Goal: Task Accomplishment & Management: Manage account settings

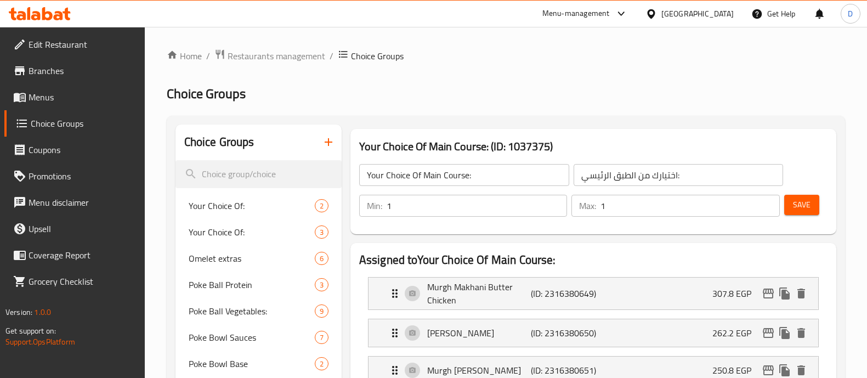
scroll to position [94, 0]
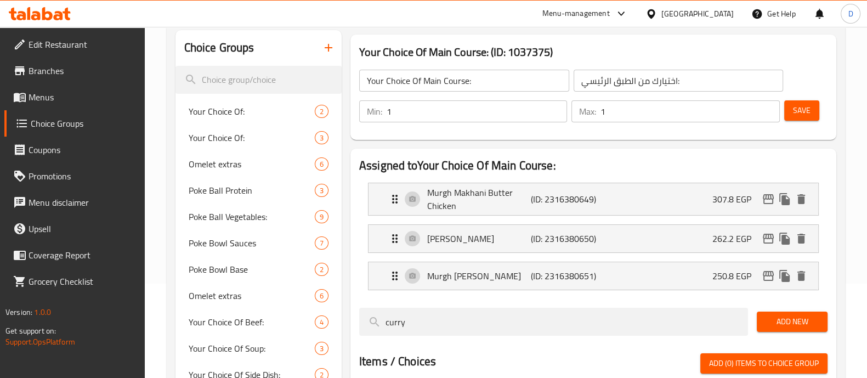
click at [44, 19] on icon at bounding box center [47, 13] width 10 height 13
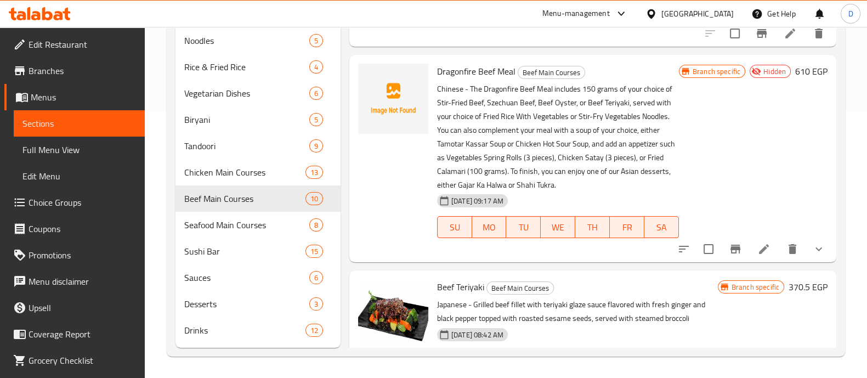
scroll to position [726, 0]
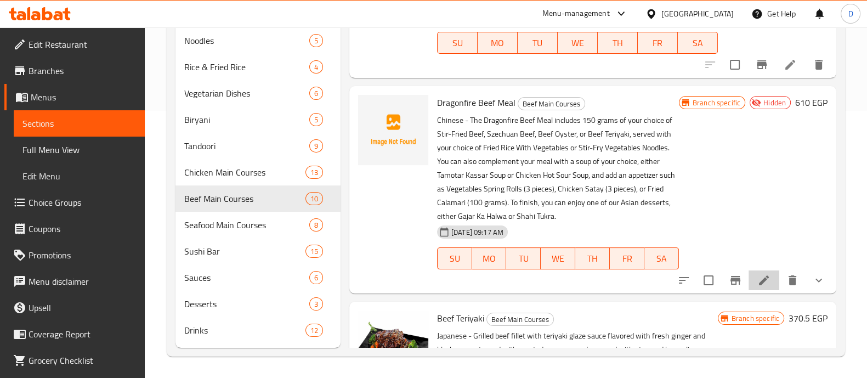
click at [760, 281] on li at bounding box center [764, 280] width 31 height 20
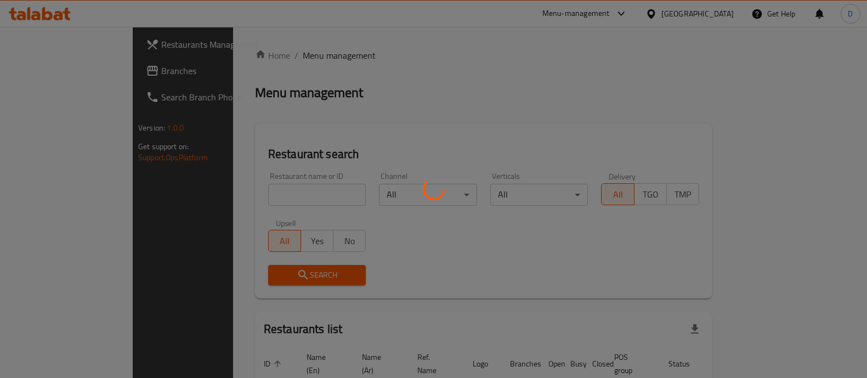
scroll to position [59, 0]
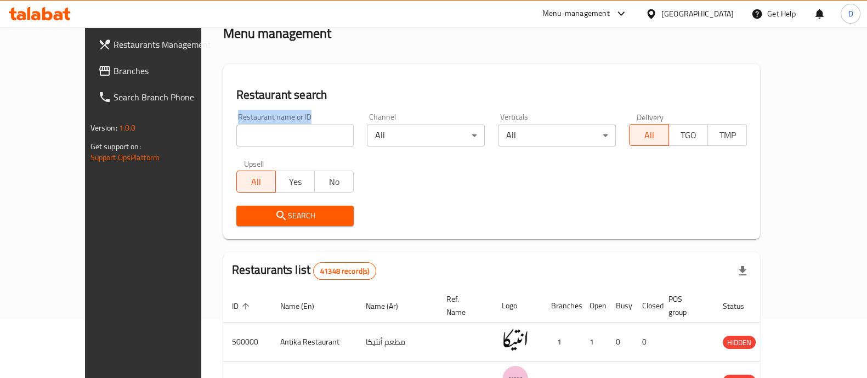
drag, startPoint x: 272, startPoint y: 111, endPoint x: 274, endPoint y: 117, distance: 6.4
click at [274, 117] on div "Restaurant name or ID Restaurant name or ID" at bounding box center [295, 129] width 131 height 47
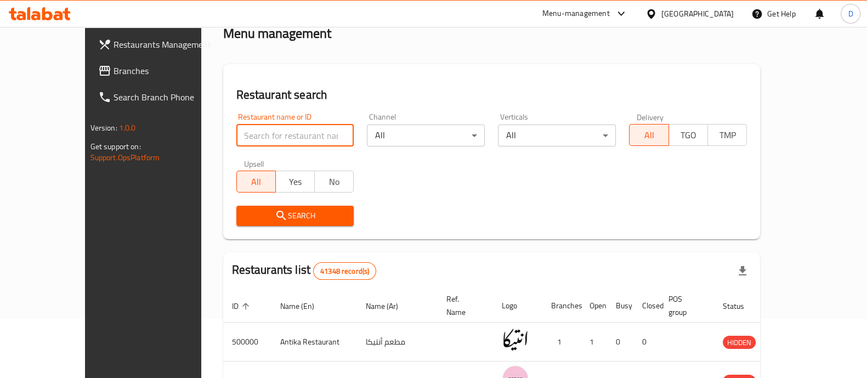
click at [274, 128] on input "search" at bounding box center [295, 136] width 118 height 22
type input "bou chicken"
click button "Search" at bounding box center [295, 216] width 118 height 20
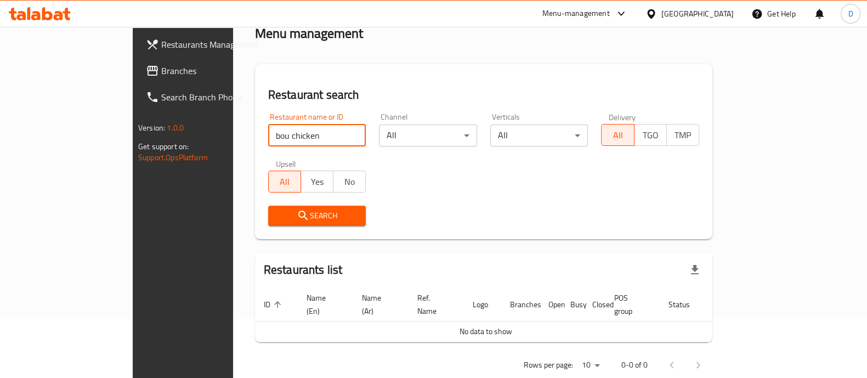
drag, startPoint x: 324, startPoint y: 140, endPoint x: 320, endPoint y: 131, distance: 10.4
click at [320, 131] on input "bou chicken" at bounding box center [317, 136] width 98 height 22
click at [318, 138] on input "bou chicken" at bounding box center [317, 136] width 98 height 22
type input "695406"
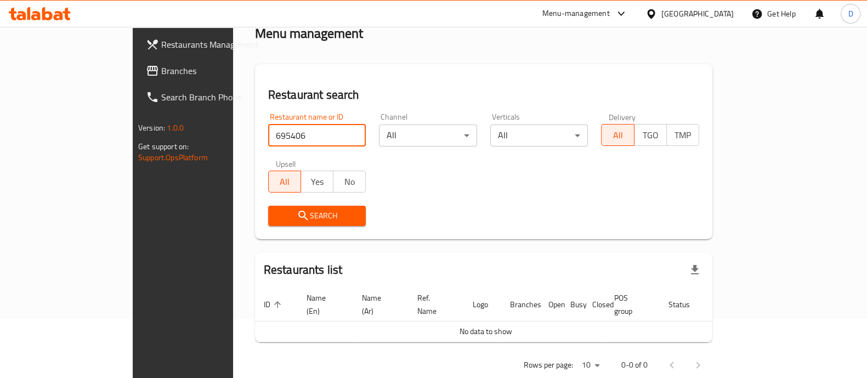
click button "Search" at bounding box center [317, 216] width 98 height 20
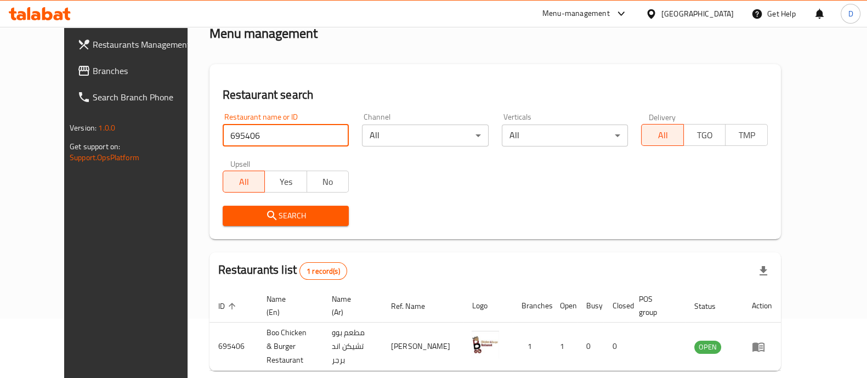
scroll to position [102, 0]
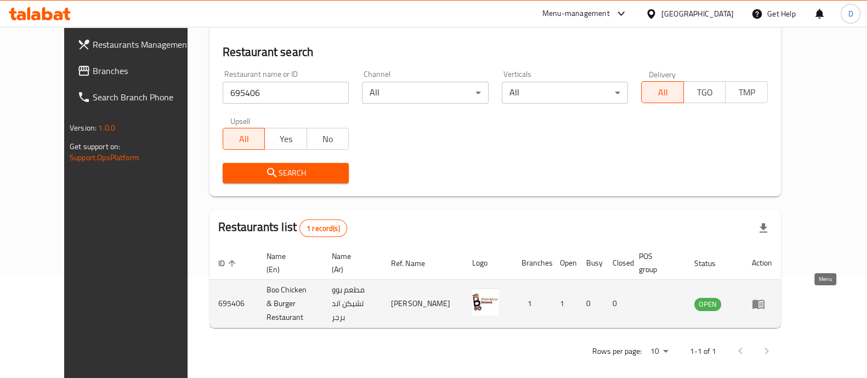
click at [765, 302] on icon "enhanced table" at bounding box center [759, 304] width 12 height 9
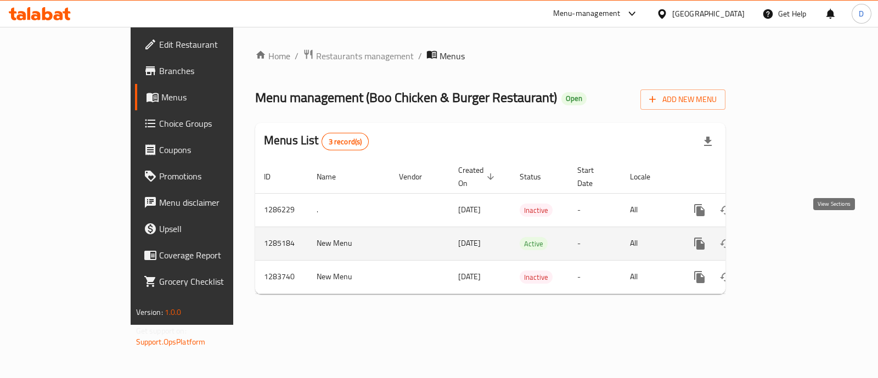
click at [785, 237] on icon "enhanced table" at bounding box center [778, 243] width 13 height 13
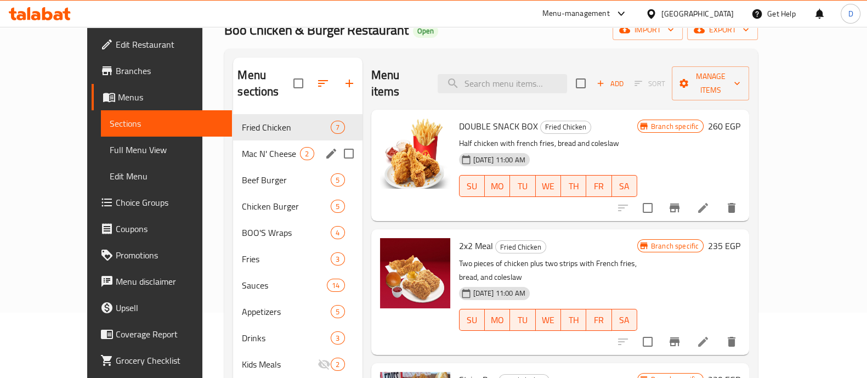
scroll to position [65, 0]
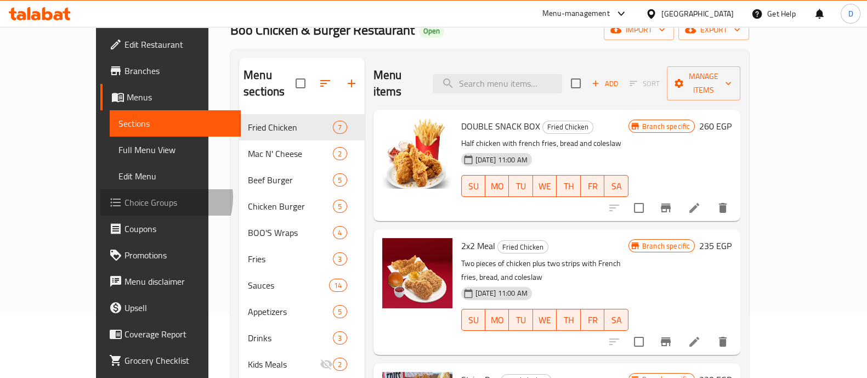
click at [125, 198] on span "Choice Groups" at bounding box center [179, 202] width 108 height 13
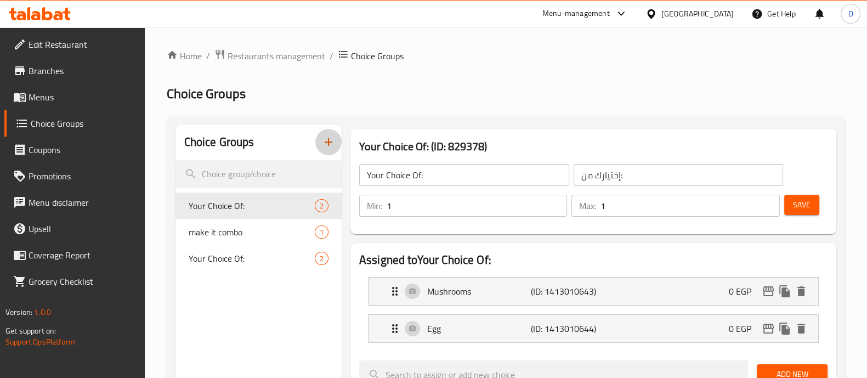
click at [328, 139] on icon "button" at bounding box center [329, 142] width 8 height 8
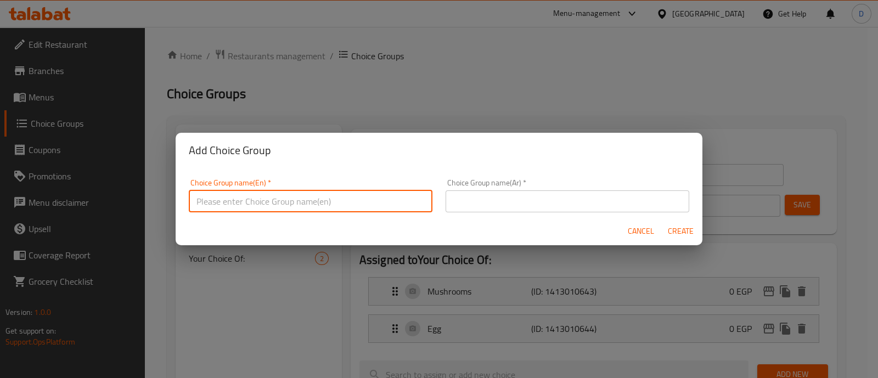
click at [306, 195] on input "text" at bounding box center [311, 201] width 244 height 22
type input "Your Choice Of:"
click at [494, 193] on input "text" at bounding box center [568, 201] width 244 height 22
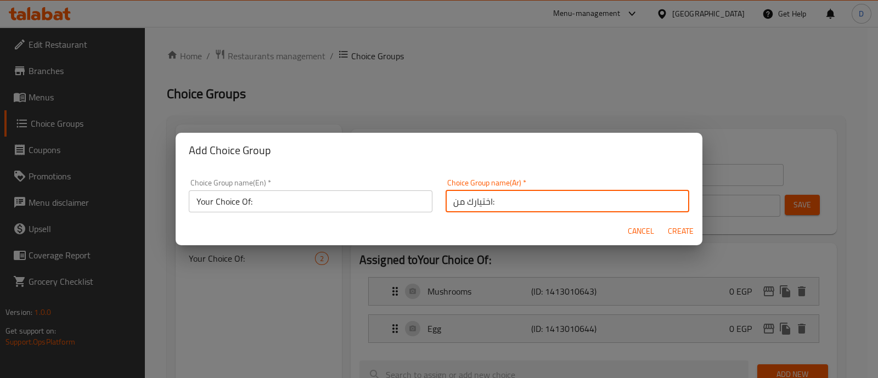
type input "اختيارك من:"
click at [678, 235] on span "Create" at bounding box center [680, 231] width 26 height 14
type input "Your Choice Of:"
type input "اختيارك من:"
type input "0"
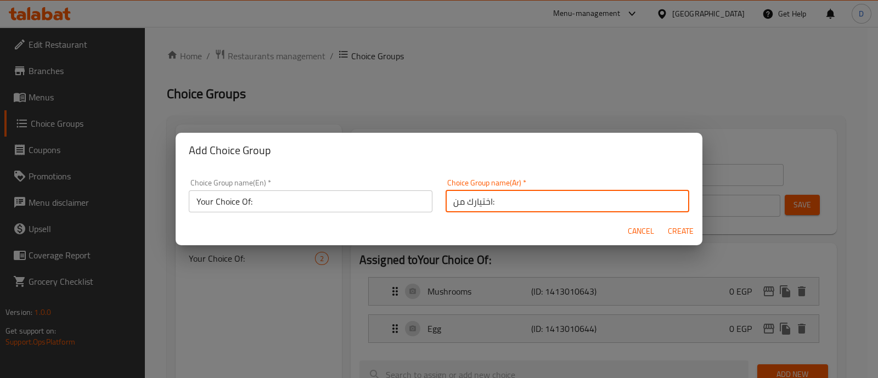
type input "0"
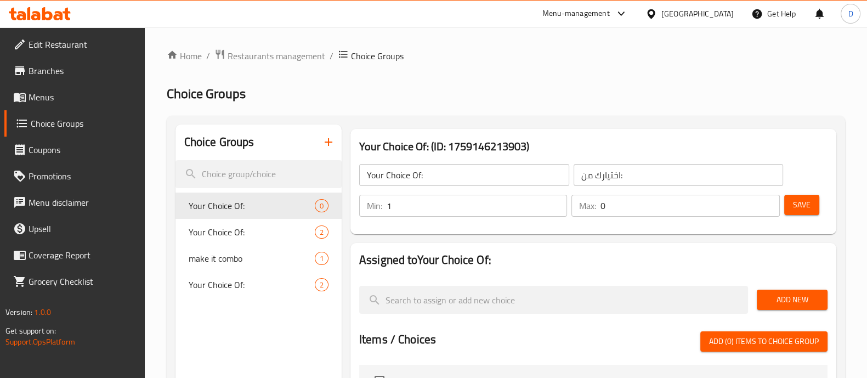
type input "1"
click at [553, 199] on input "1" at bounding box center [477, 206] width 181 height 22
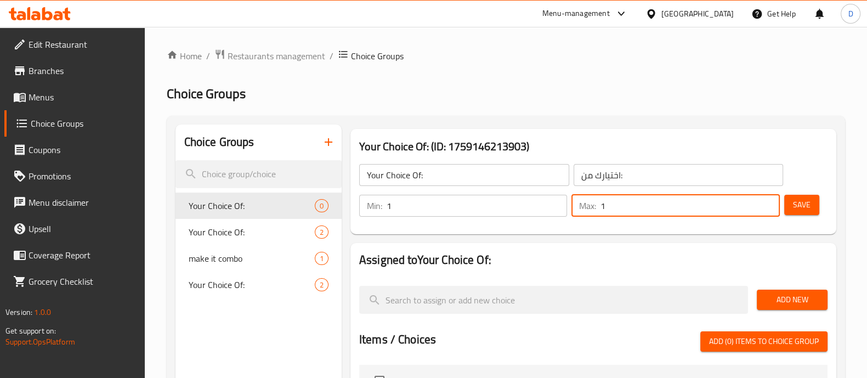
type input "1"
click at [768, 201] on input "1" at bounding box center [690, 206] width 179 height 22
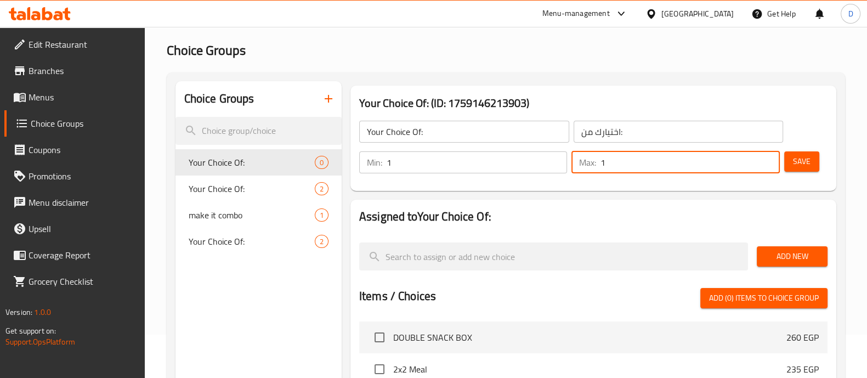
scroll to position [47, 0]
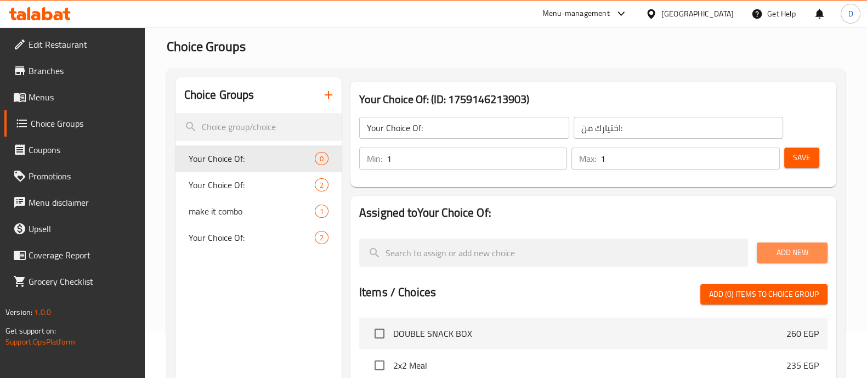
click at [768, 251] on span "Add New" at bounding box center [792, 253] width 53 height 14
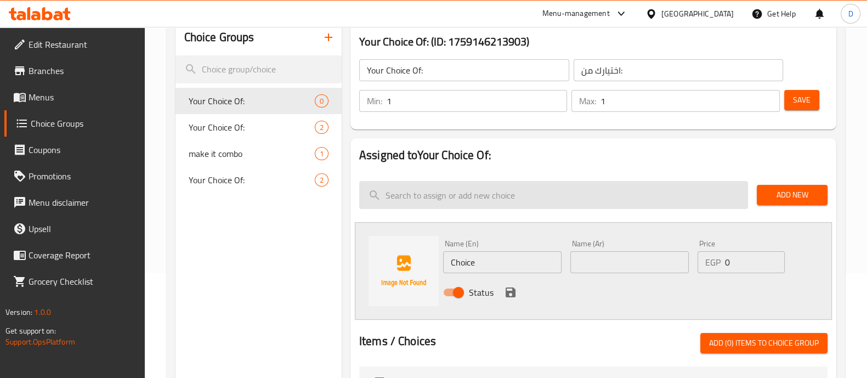
scroll to position [109, 0]
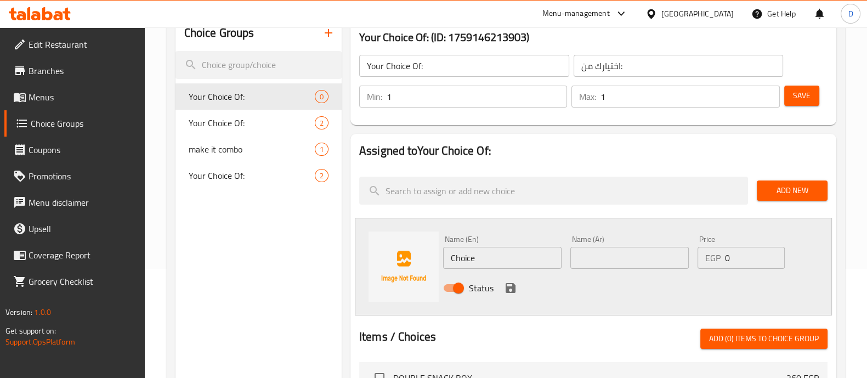
click at [526, 256] on input "Choice" at bounding box center [502, 258] width 119 height 22
type input "spicy"
click at [588, 262] on input "text" at bounding box center [630, 258] width 119 height 22
type input "سبايسي"
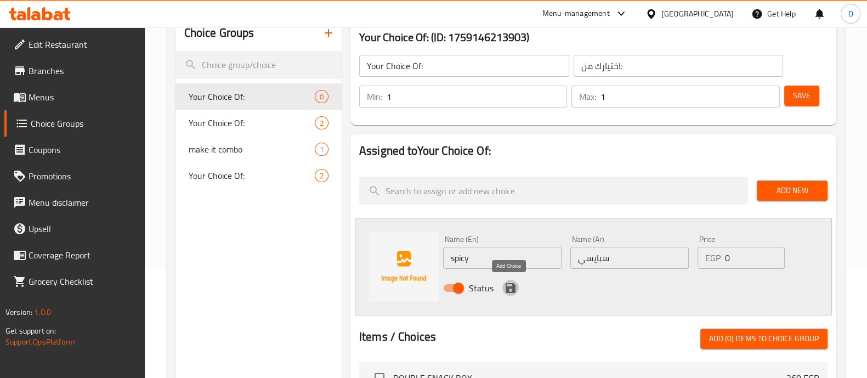
click at [511, 289] on icon "save" at bounding box center [511, 288] width 10 height 10
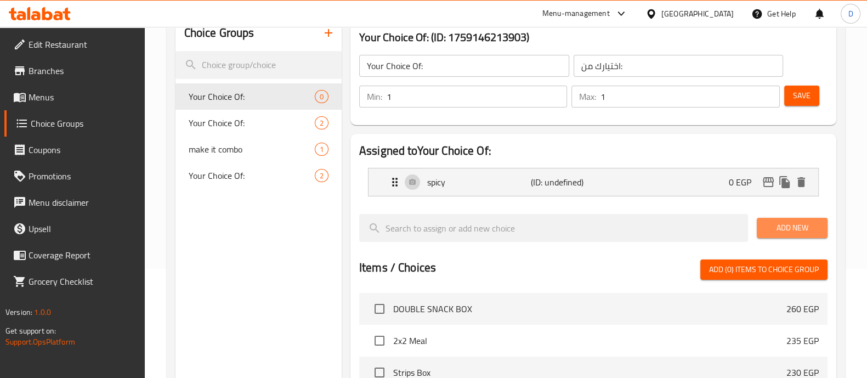
click at [804, 234] on button "Add New" at bounding box center [792, 228] width 71 height 20
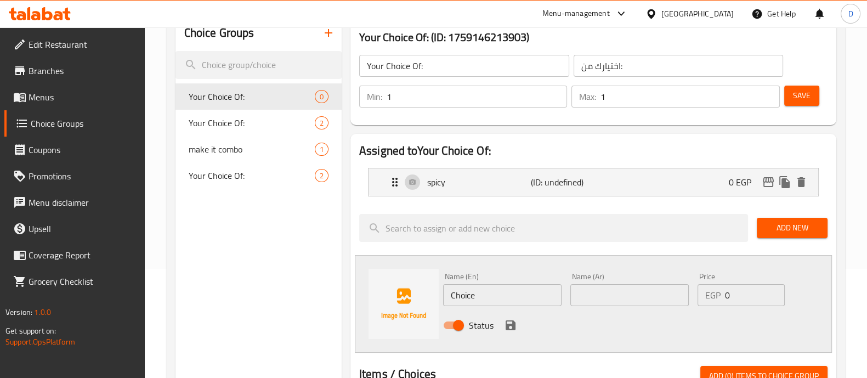
click at [481, 295] on input "Choice" at bounding box center [502, 295] width 119 height 22
click at [653, 286] on input "text" at bounding box center [630, 295] width 119 height 22
type input "عادي"
click at [530, 293] on input "text" at bounding box center [502, 295] width 119 height 22
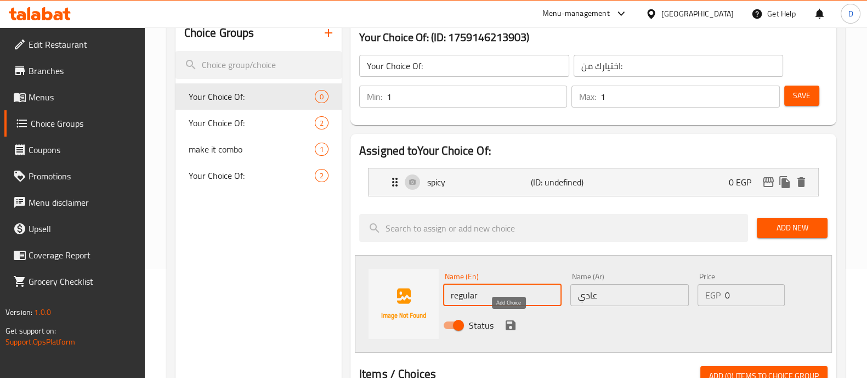
type input "regular"
click at [515, 319] on icon "save" at bounding box center [510, 325] width 13 height 13
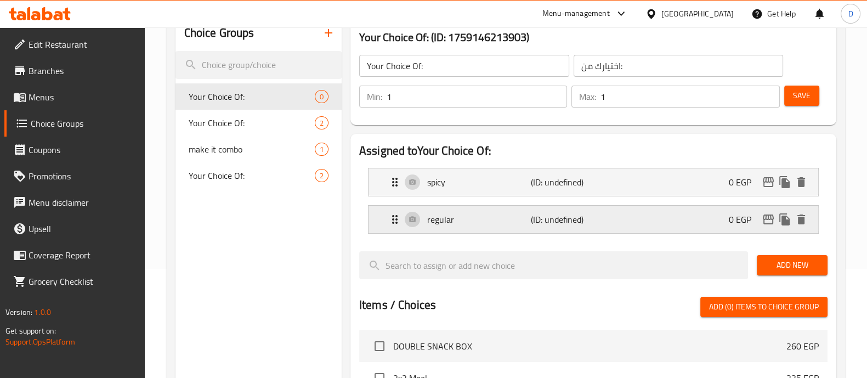
click at [478, 223] on p "regular" at bounding box center [479, 219] width 104 height 13
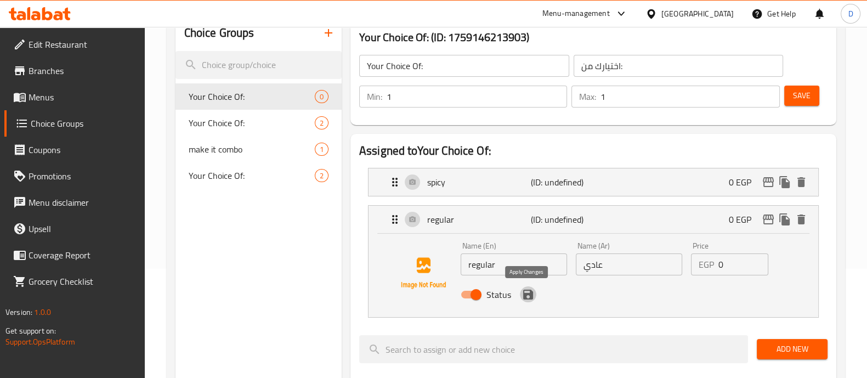
click at [529, 296] on icon "save" at bounding box center [528, 295] width 10 height 10
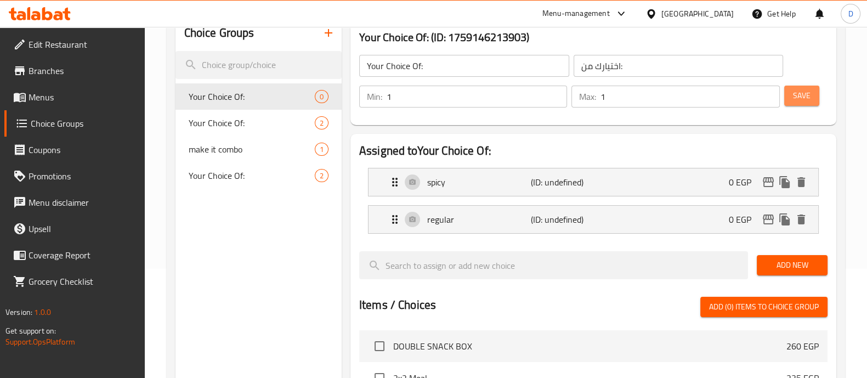
click at [801, 96] on span "Save" at bounding box center [802, 96] width 18 height 14
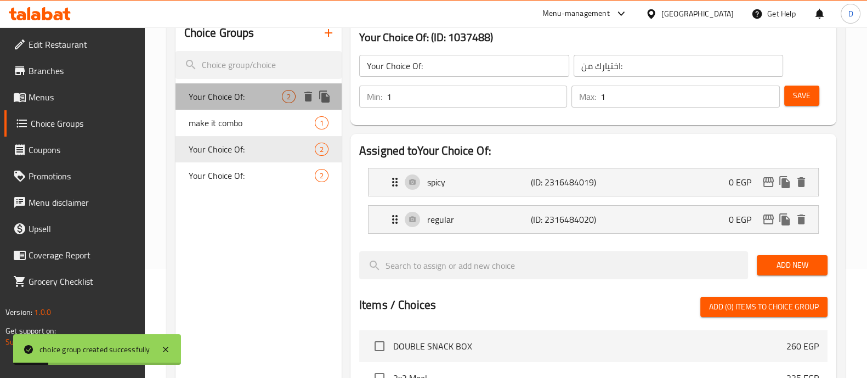
click at [233, 90] on span "Your Choice Of:" at bounding box center [235, 96] width 93 height 13
type input "Your Choice Of:"
type input "إختيارك من:"
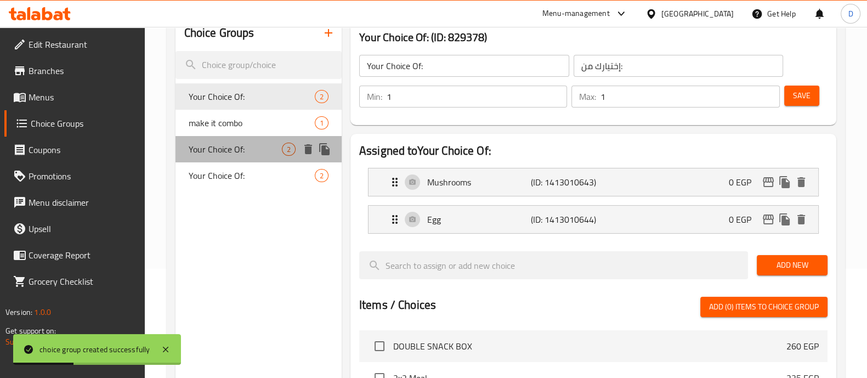
click at [235, 151] on span "Your Choice Of:" at bounding box center [235, 149] width 93 height 13
type input "Your Choice Of:"
type input "اختيارك من:"
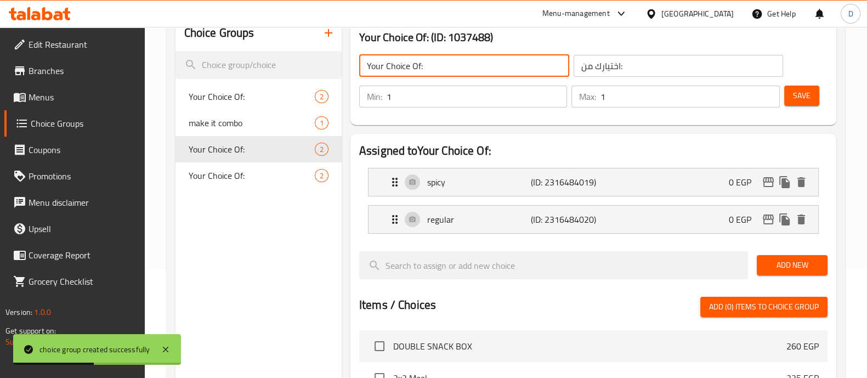
click at [449, 69] on input "Your Choice Of:" at bounding box center [464, 66] width 210 height 22
type input "Your Choice Of"
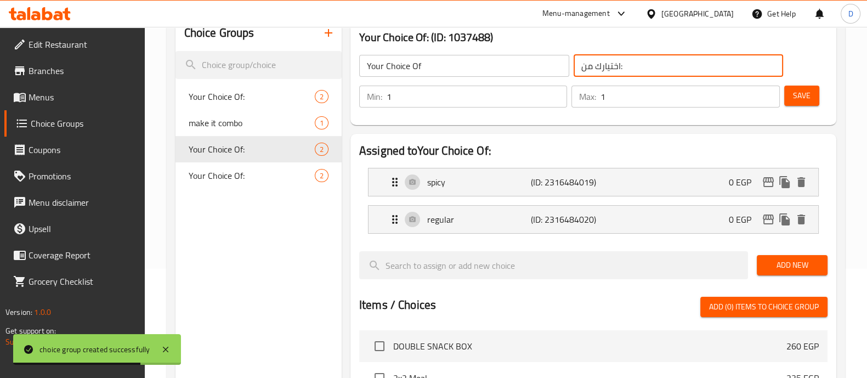
click at [620, 66] on input "اختيارك من:" at bounding box center [679, 66] width 210 height 22
type input "اختيارك من"
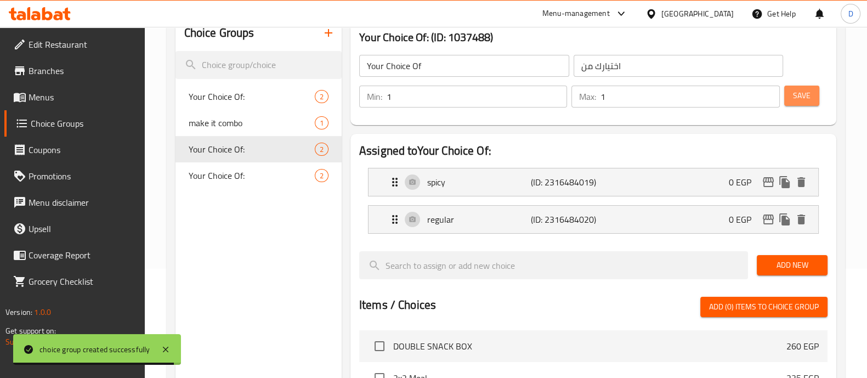
click at [806, 89] on span "Save" at bounding box center [802, 96] width 18 height 14
click at [74, 94] on span "Menus" at bounding box center [83, 97] width 108 height 13
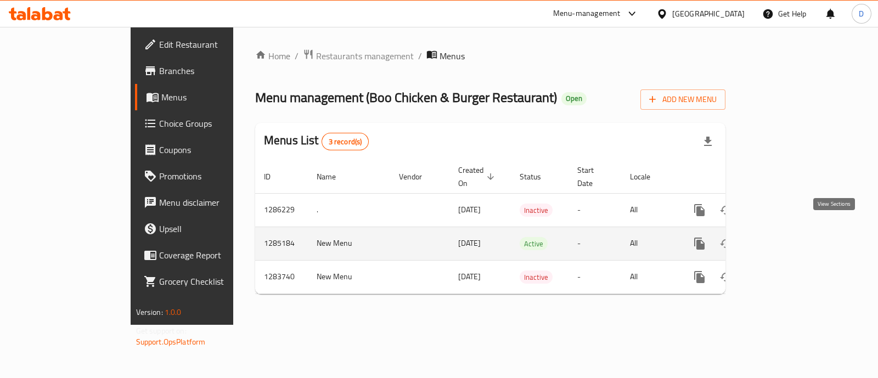
click at [785, 237] on icon "enhanced table" at bounding box center [778, 243] width 13 height 13
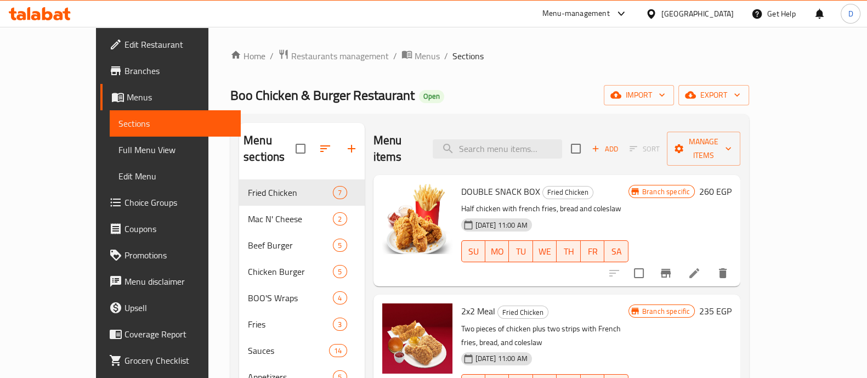
scroll to position [74, 0]
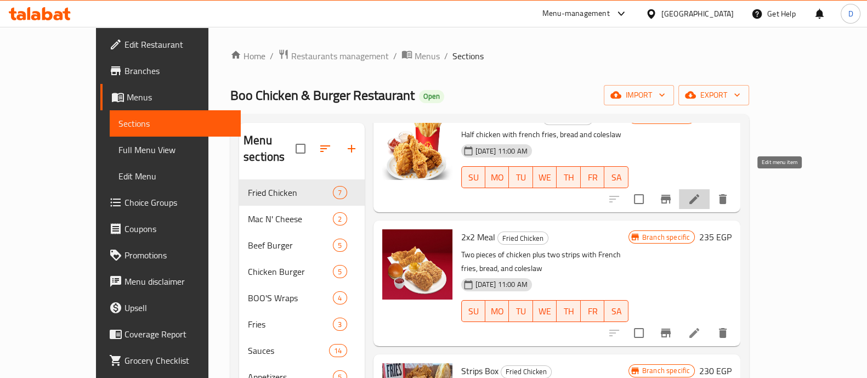
click at [701, 193] on icon at bounding box center [694, 199] width 13 height 13
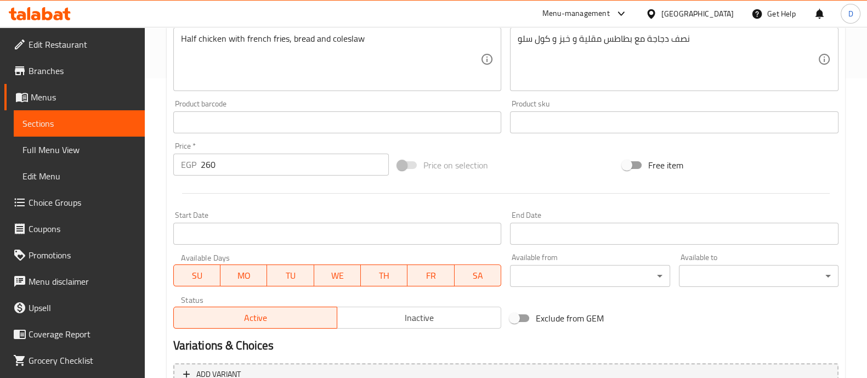
scroll to position [412, 0]
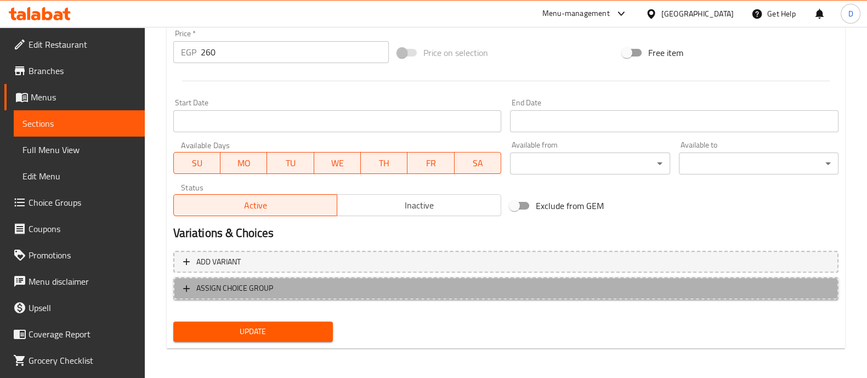
click at [354, 283] on span "ASSIGN CHOICE GROUP" at bounding box center [506, 288] width 646 height 14
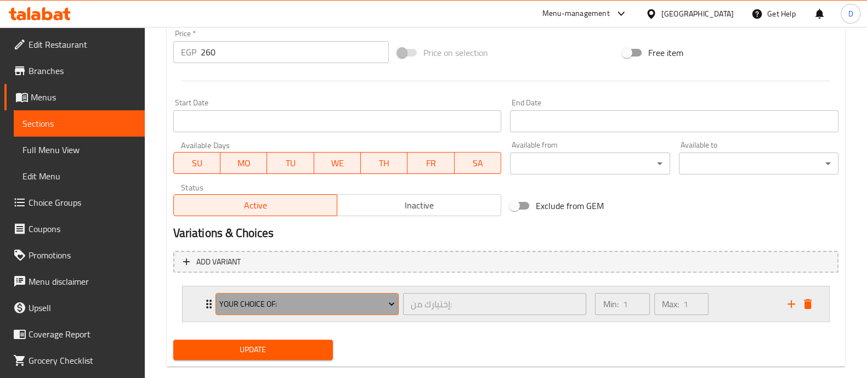
click at [333, 306] on span "Your Choice Of:" at bounding box center [307, 304] width 176 height 14
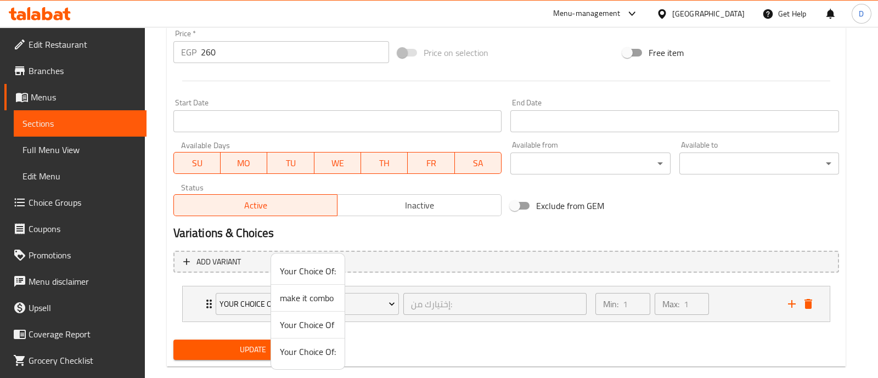
click at [307, 325] on span "Your Choice Of" at bounding box center [308, 324] width 56 height 13
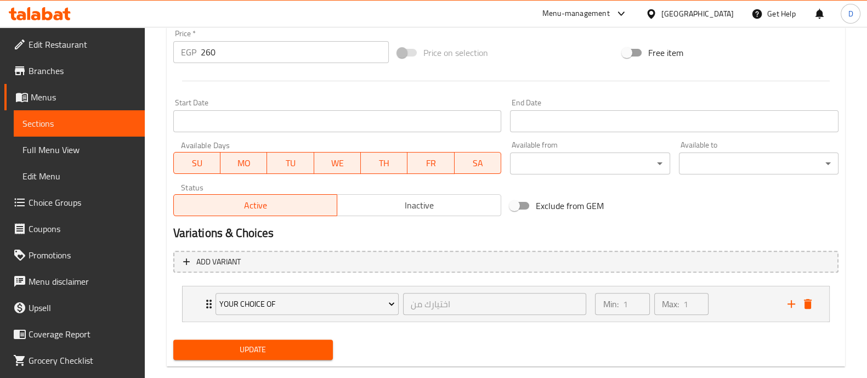
click at [307, 325] on li "Your Choice Of اختيارك من ​ Min: 1 ​ Max: 1 ​ spicy (ID: 2316484019) 0 EGP Name…" at bounding box center [506, 303] width 666 height 45
click at [211, 307] on div "Your Choice Of اختيارك من ​" at bounding box center [401, 303] width 385 height 35
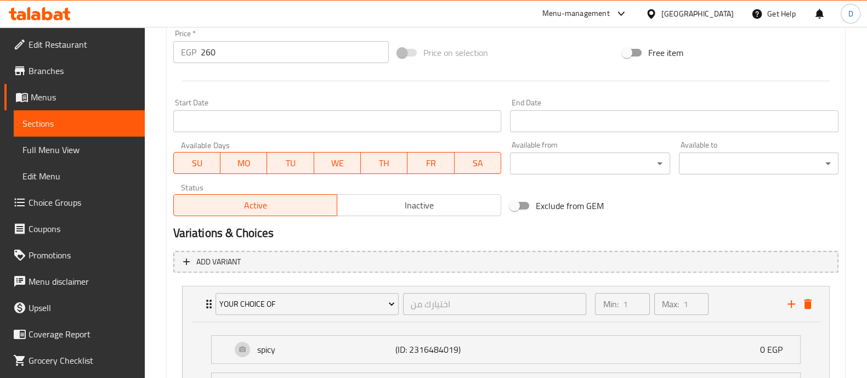
scroll to position [527, 0]
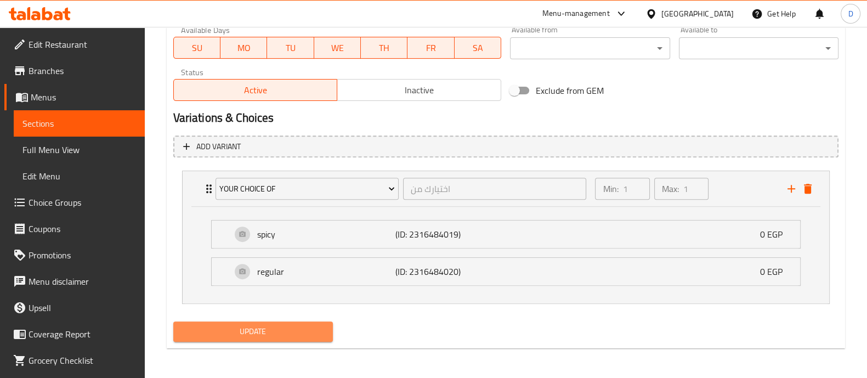
click at [292, 336] on span "Update" at bounding box center [253, 332] width 142 height 14
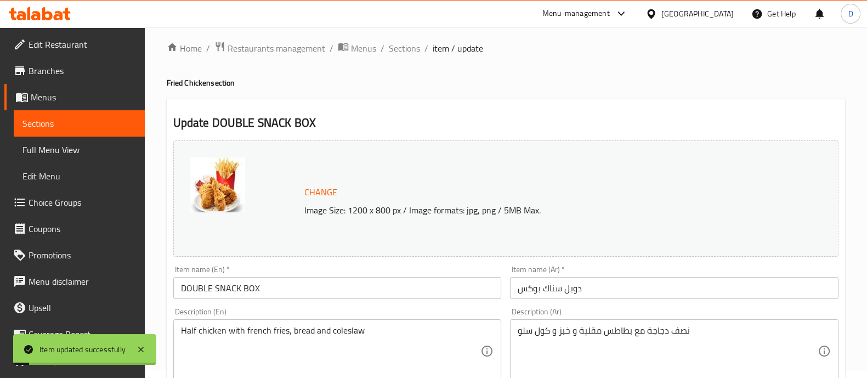
scroll to position [0, 0]
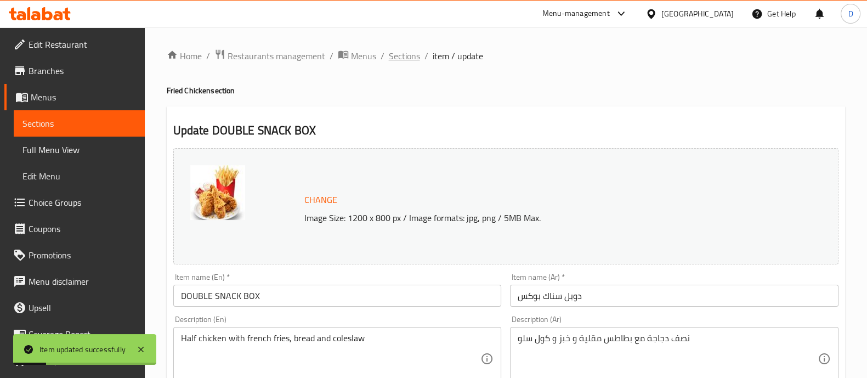
click at [401, 63] on span "Sections" at bounding box center [404, 55] width 31 height 13
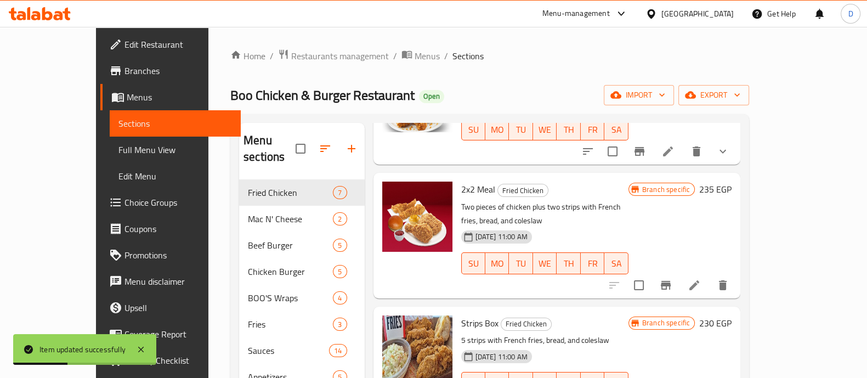
scroll to position [126, 0]
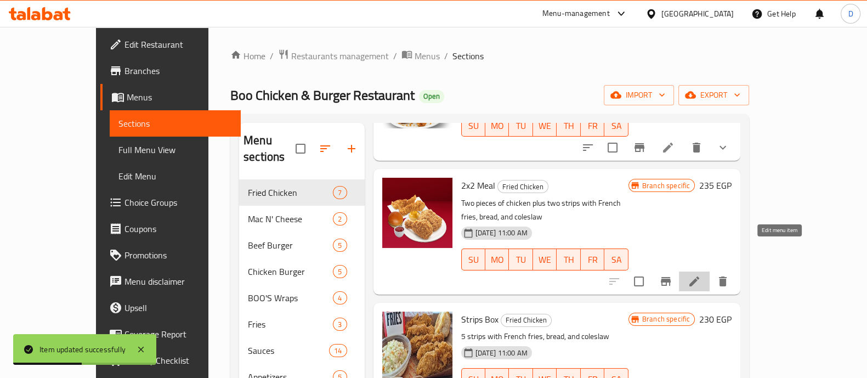
click at [701, 275] on icon at bounding box center [694, 281] width 13 height 13
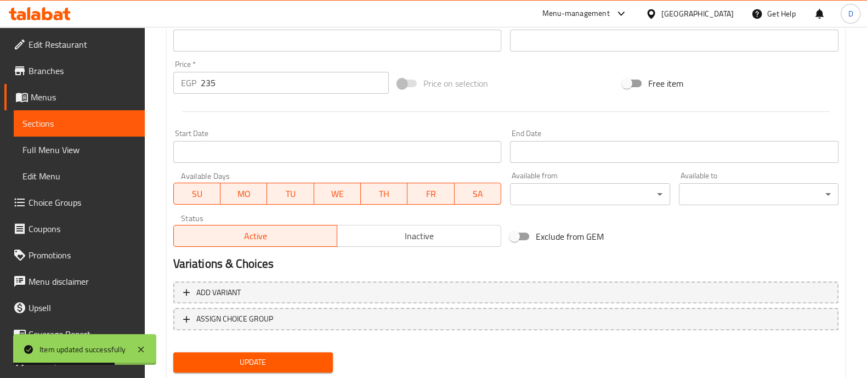
scroll to position [412, 0]
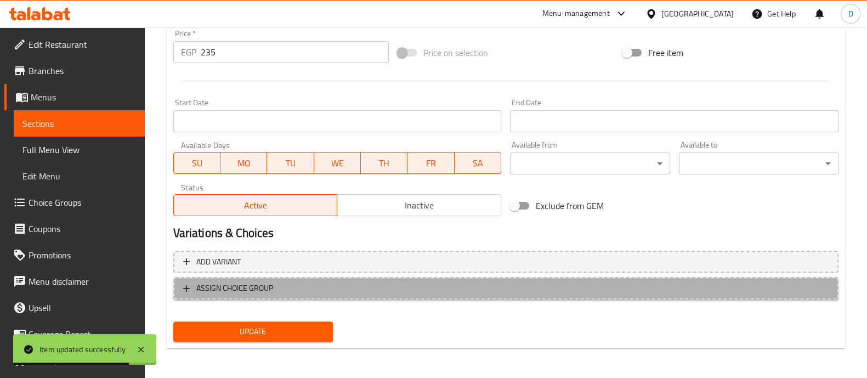
click at [369, 296] on button "ASSIGN CHOICE GROUP" at bounding box center [506, 288] width 666 height 22
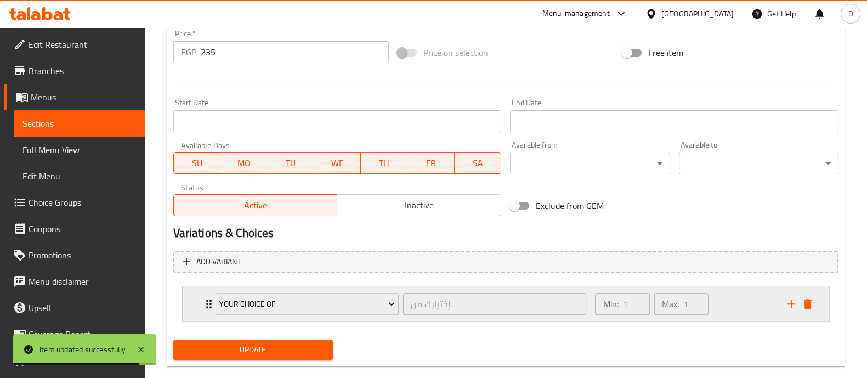
click at [331, 314] on div "Your Choice Of:" at bounding box center [307, 304] width 188 height 26
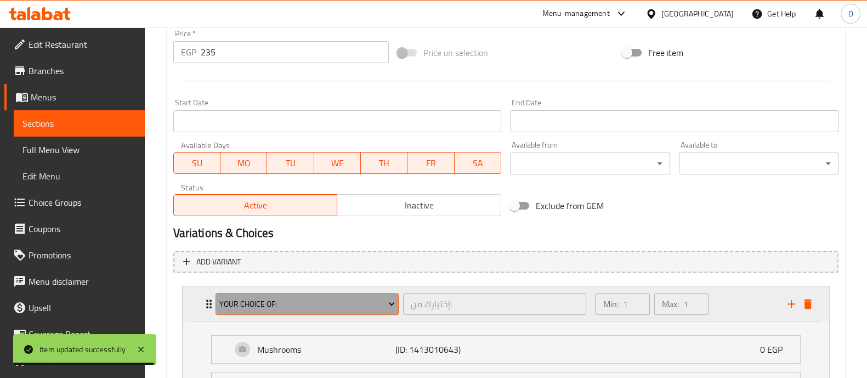
click at [332, 307] on span "Your Choice Of:" at bounding box center [307, 304] width 176 height 14
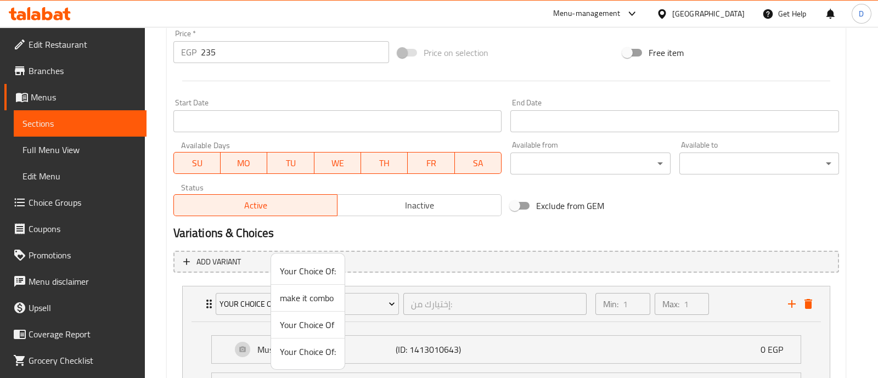
click at [324, 319] on span "Your Choice Of" at bounding box center [308, 324] width 56 height 13
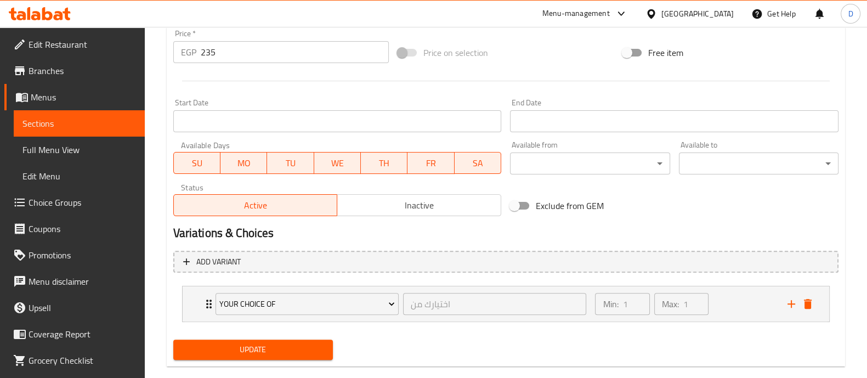
scroll to position [430, 0]
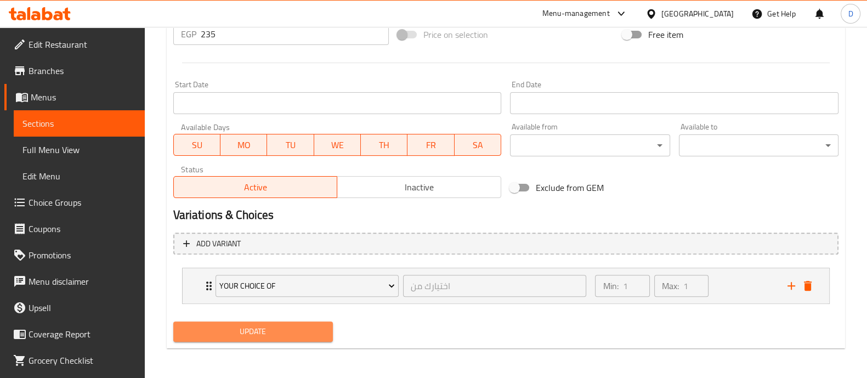
click at [308, 329] on span "Update" at bounding box center [253, 332] width 142 height 14
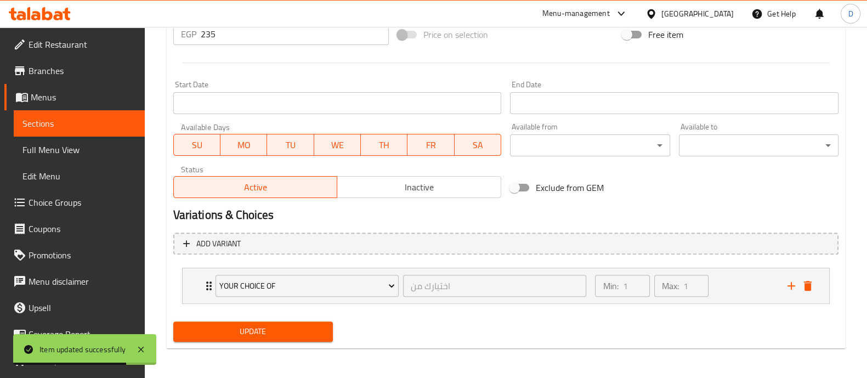
scroll to position [0, 0]
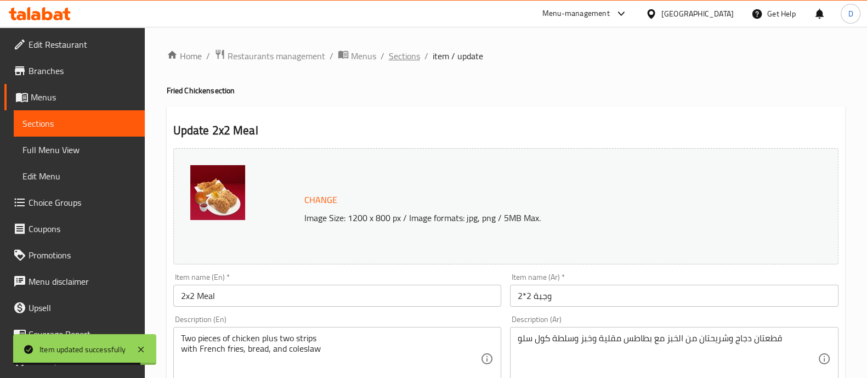
click at [398, 59] on span "Sections" at bounding box center [404, 55] width 31 height 13
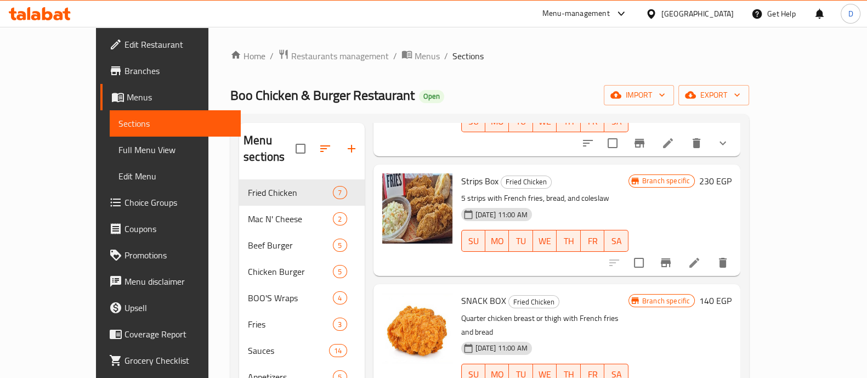
scroll to position [268, 0]
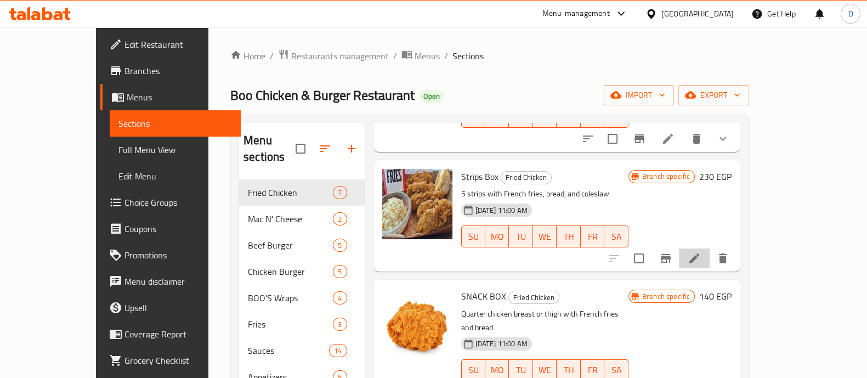
click at [710, 249] on li at bounding box center [694, 259] width 31 height 20
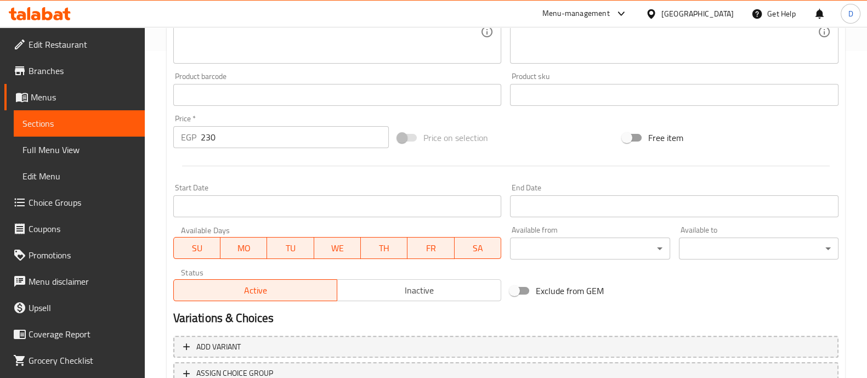
scroll to position [412, 0]
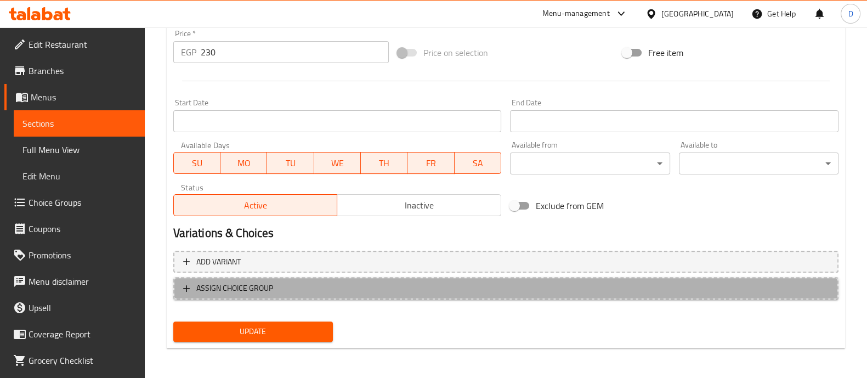
click at [362, 281] on span "ASSIGN CHOICE GROUP" at bounding box center [506, 288] width 646 height 14
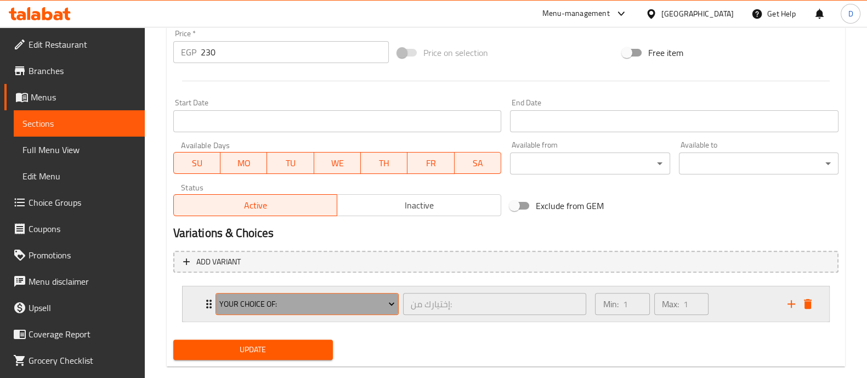
click at [328, 304] on span "Your Choice Of:" at bounding box center [307, 304] width 176 height 14
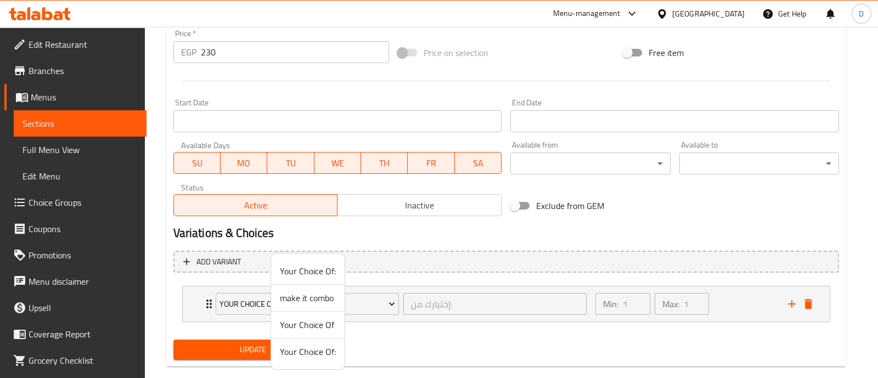
click at [311, 329] on span "Your Choice Of" at bounding box center [308, 324] width 56 height 13
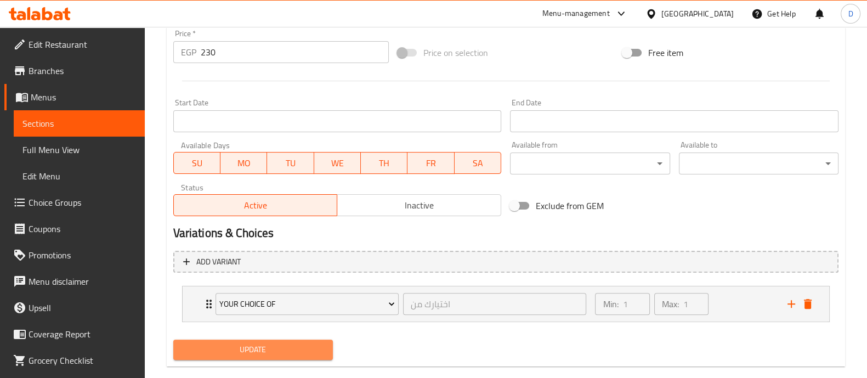
click at [300, 348] on span "Update" at bounding box center [253, 350] width 142 height 14
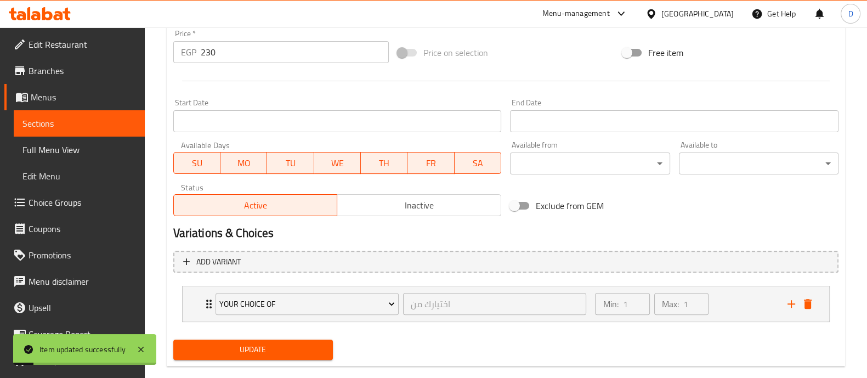
scroll to position [0, 0]
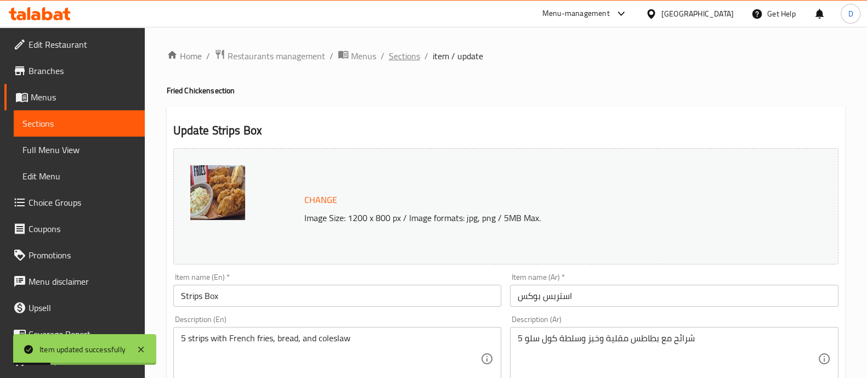
click at [405, 49] on span "Sections" at bounding box center [404, 55] width 31 height 13
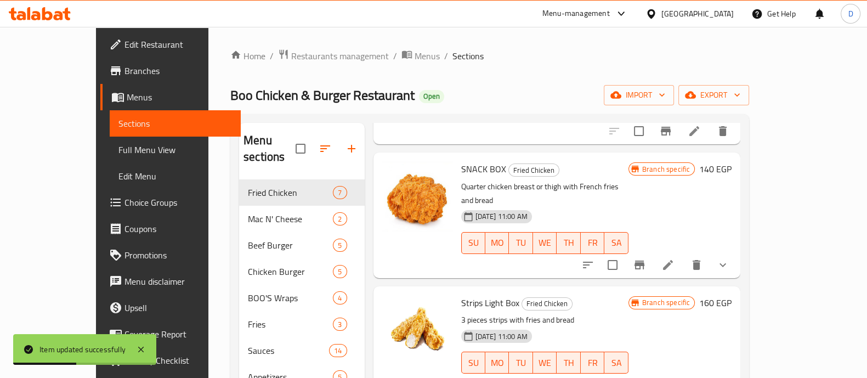
scroll to position [399, 0]
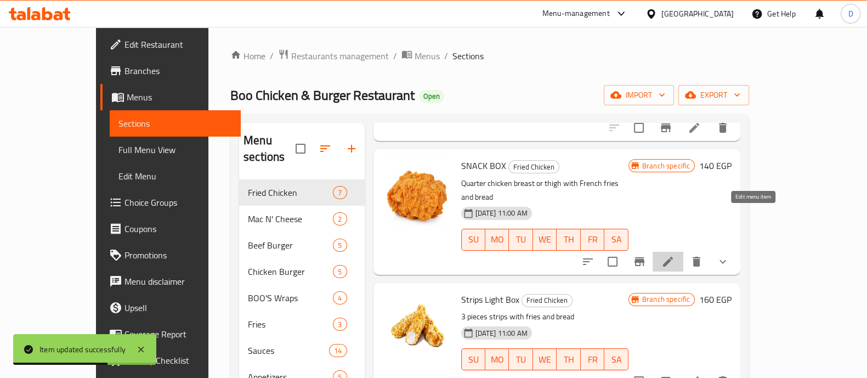
click at [675, 255] on icon at bounding box center [668, 261] width 13 height 13
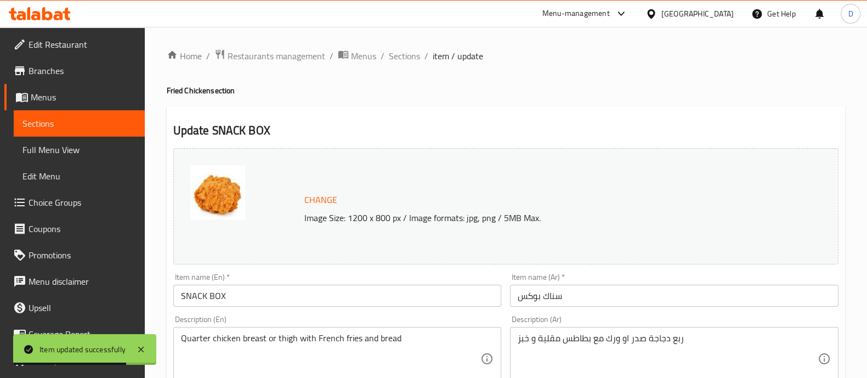
scroll to position [430, 0]
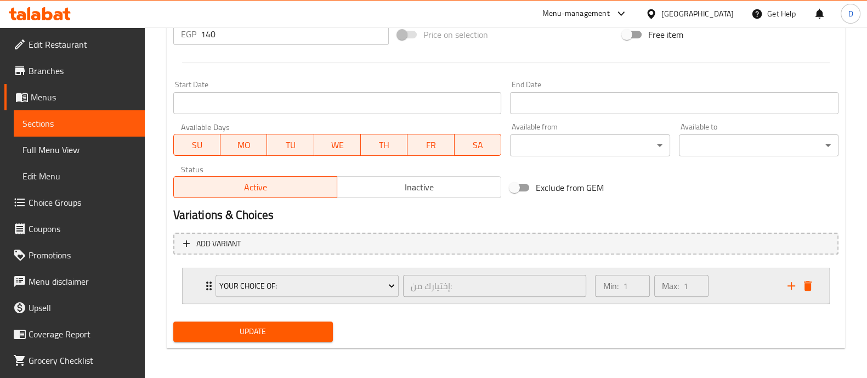
click at [203, 282] on icon "Expand" at bounding box center [208, 285] width 13 height 13
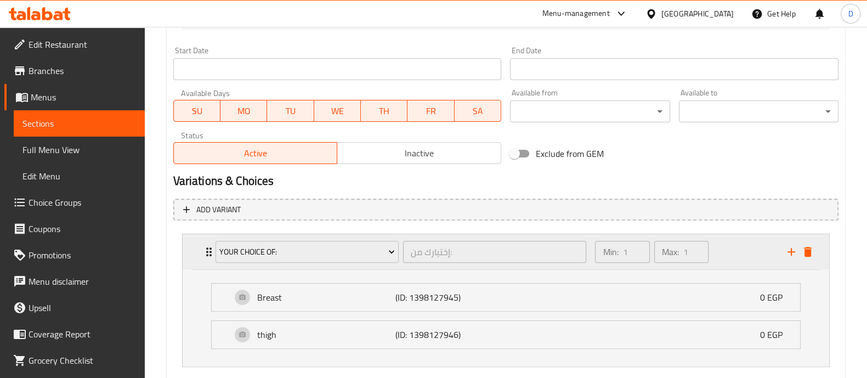
scroll to position [527, 0]
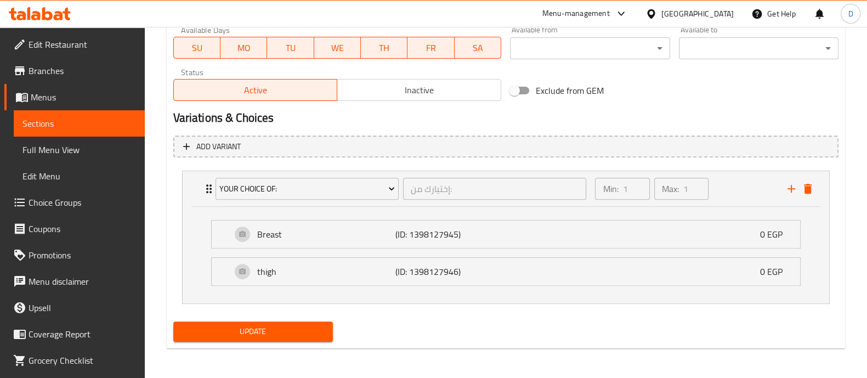
click at [175, 245] on li "Your Choice Of: إختيارك من: ​ Min: 1 ​ Max: 1 ​ Breast (ID: 1398127945) 0 EGP N…" at bounding box center [506, 237] width 666 height 142
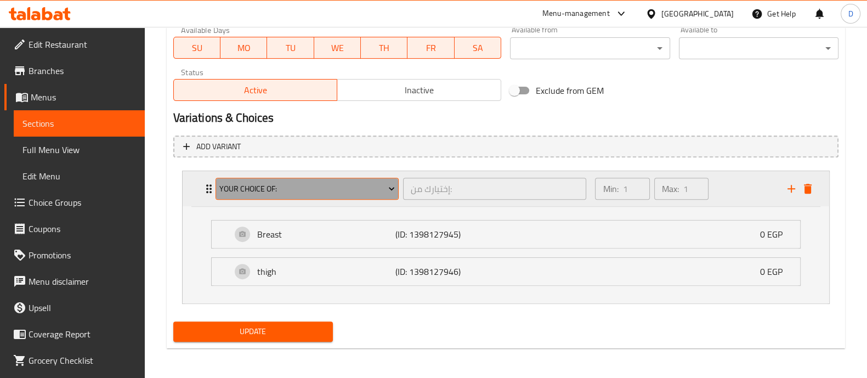
click at [245, 194] on span "Your Choice Of:" at bounding box center [307, 189] width 176 height 14
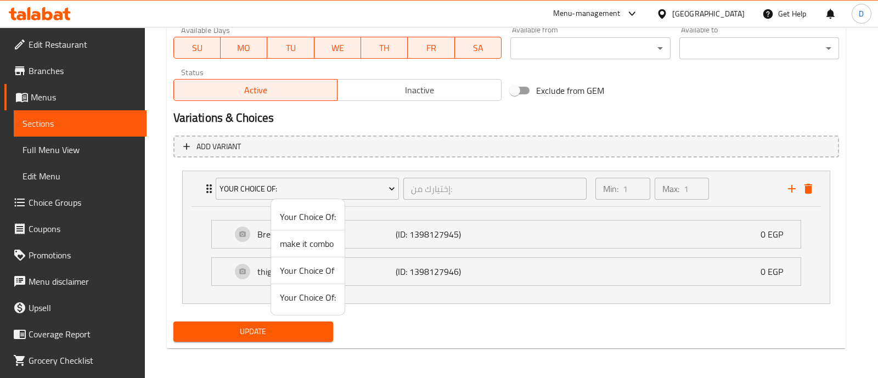
click at [498, 337] on div at bounding box center [439, 189] width 878 height 378
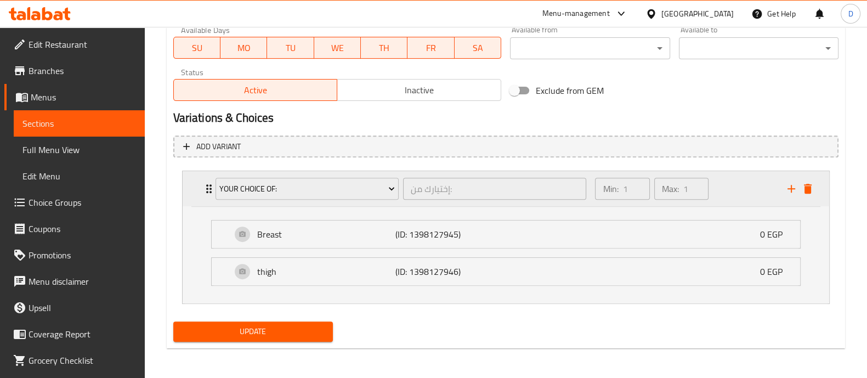
click at [210, 191] on div "Your Choice Of: إختيارك من: ​" at bounding box center [401, 188] width 385 height 35
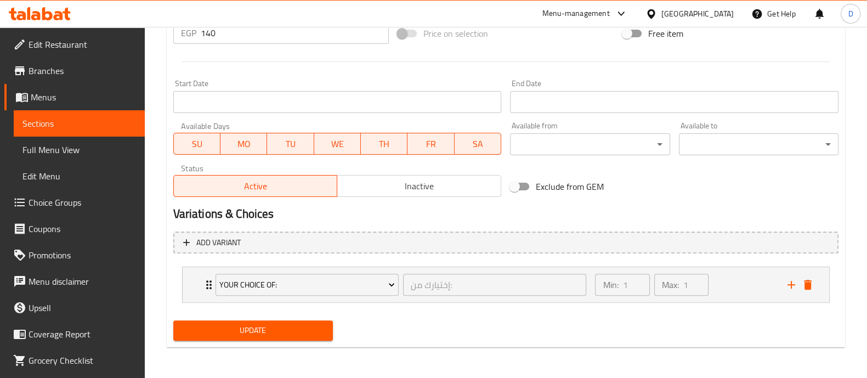
scroll to position [430, 0]
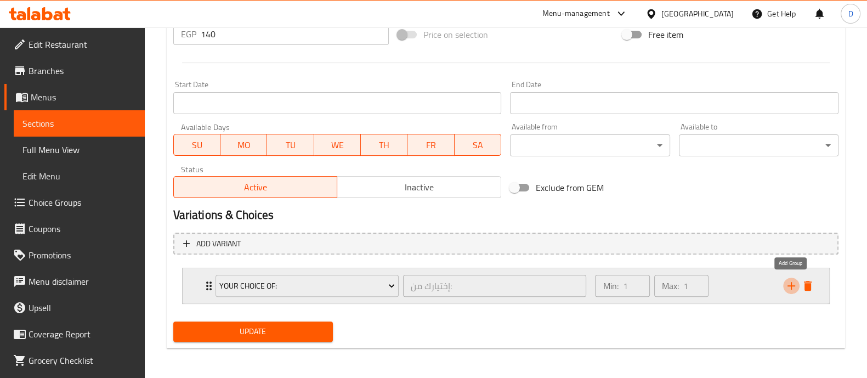
click at [791, 285] on icon "add" at bounding box center [792, 286] width 8 height 8
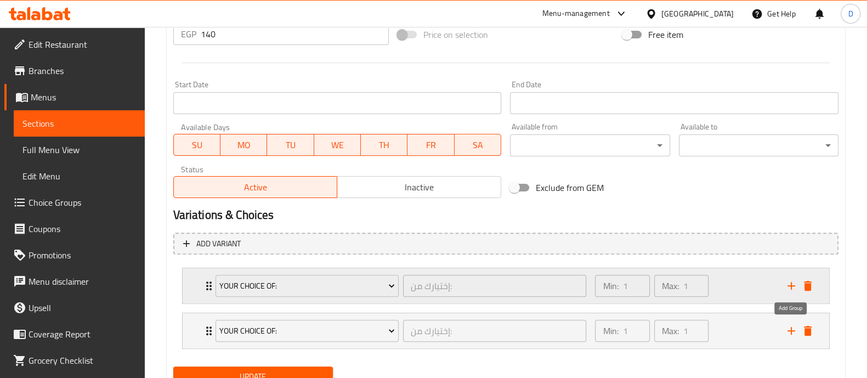
scroll to position [475, 0]
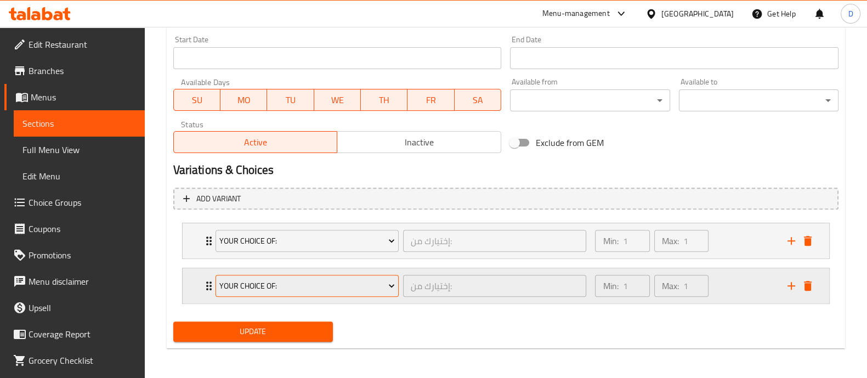
click at [307, 286] on span "Your Choice Of:" at bounding box center [307, 286] width 176 height 14
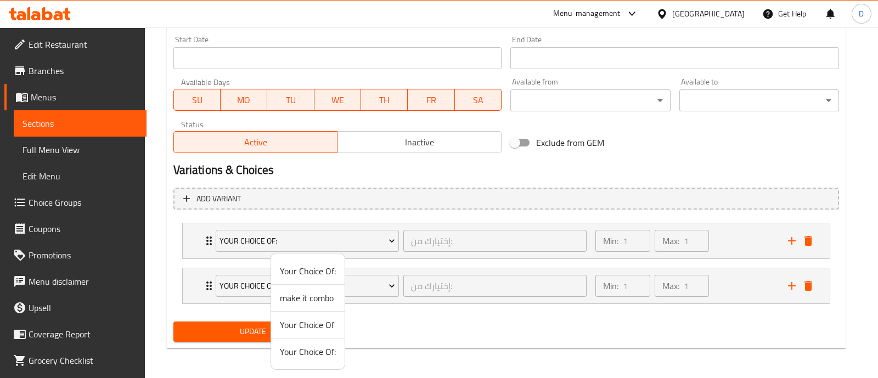
click at [315, 324] on span "Your Choice Of" at bounding box center [308, 324] width 56 height 13
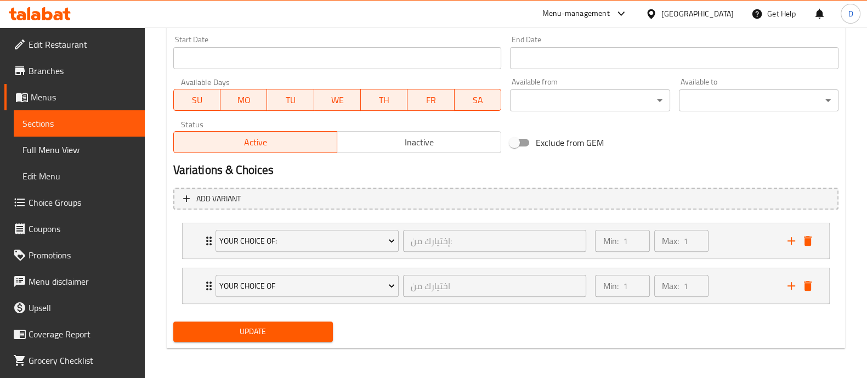
click at [297, 328] on span "Update" at bounding box center [253, 332] width 142 height 14
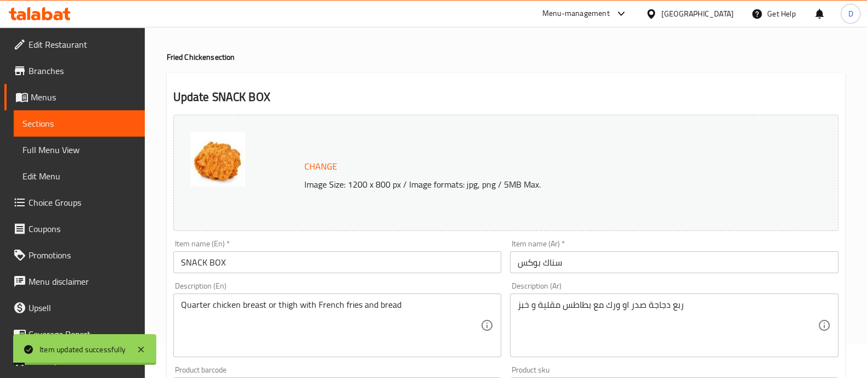
scroll to position [0, 0]
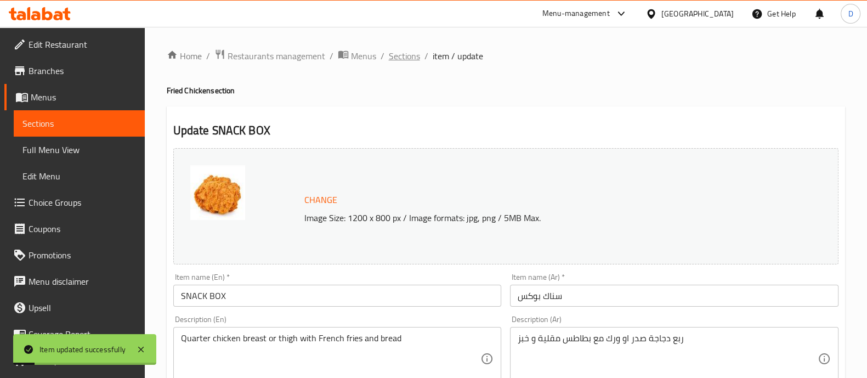
click at [403, 55] on span "Sections" at bounding box center [404, 55] width 31 height 13
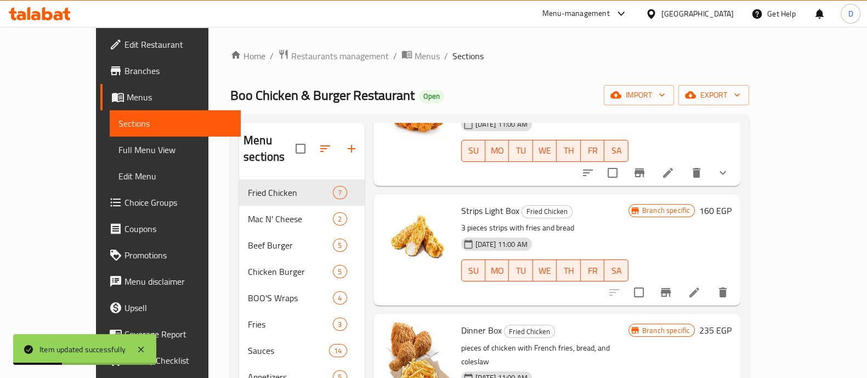
scroll to position [42, 0]
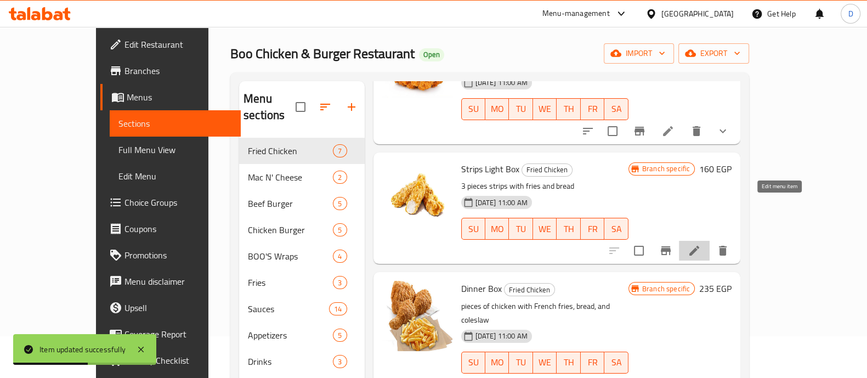
click at [700, 246] on icon at bounding box center [695, 251] width 10 height 10
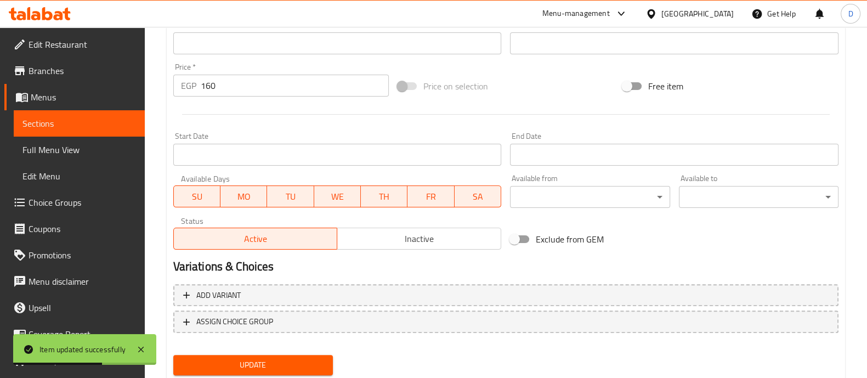
scroll to position [412, 0]
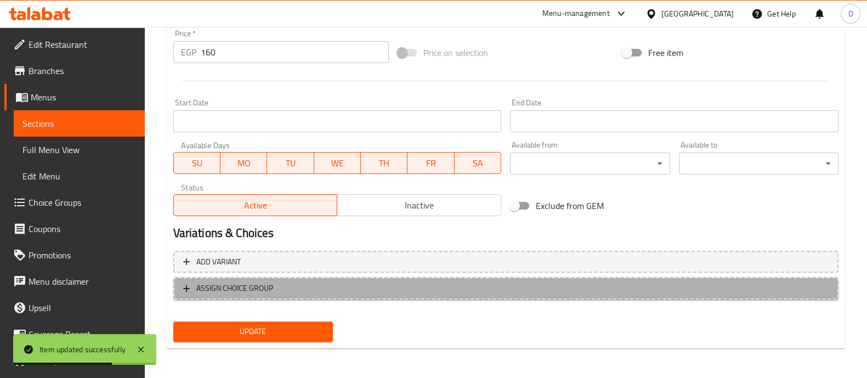
click at [268, 289] on span "ASSIGN CHOICE GROUP" at bounding box center [234, 288] width 77 height 14
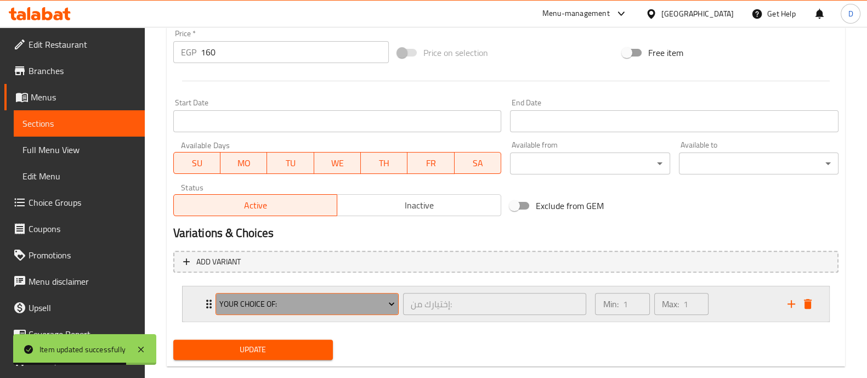
click at [274, 312] on button "Your Choice Of:" at bounding box center [307, 304] width 183 height 22
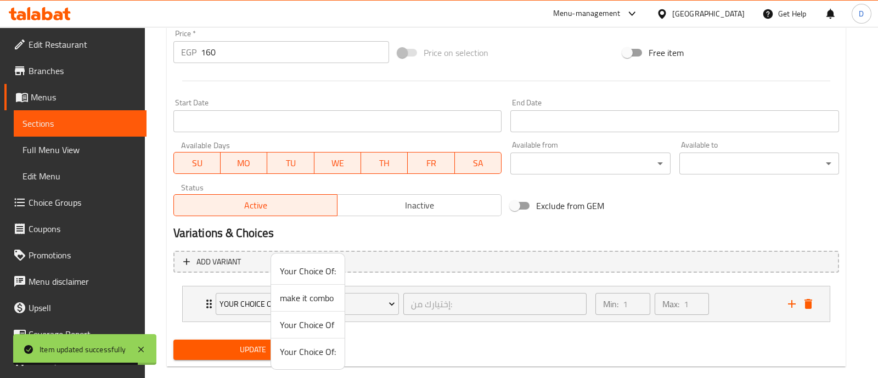
click at [282, 323] on span "Your Choice Of" at bounding box center [308, 324] width 56 height 13
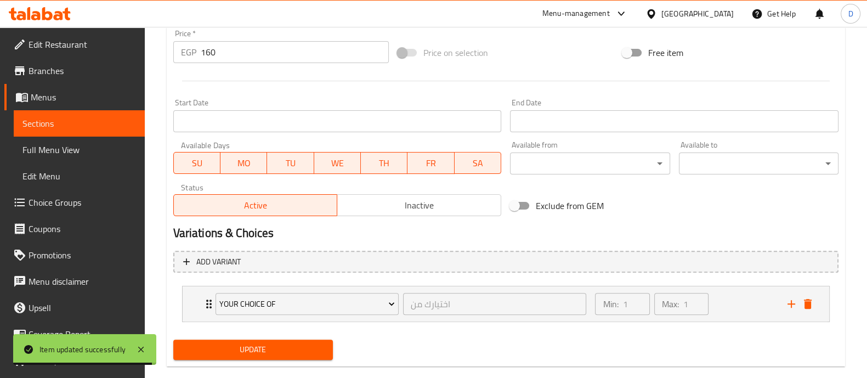
drag, startPoint x: 284, startPoint y: 336, endPoint x: 284, endPoint y: 345, distance: 8.2
click at [284, 345] on div "Update" at bounding box center [253, 349] width 168 height 29
click at [284, 345] on span "Update" at bounding box center [253, 350] width 142 height 14
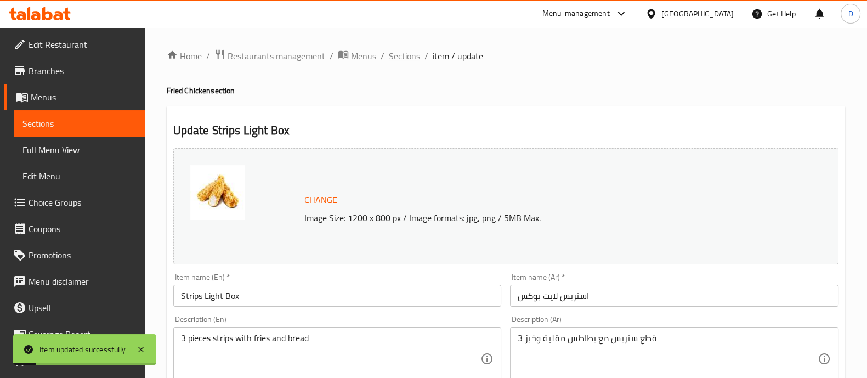
click at [406, 56] on span "Sections" at bounding box center [404, 55] width 31 height 13
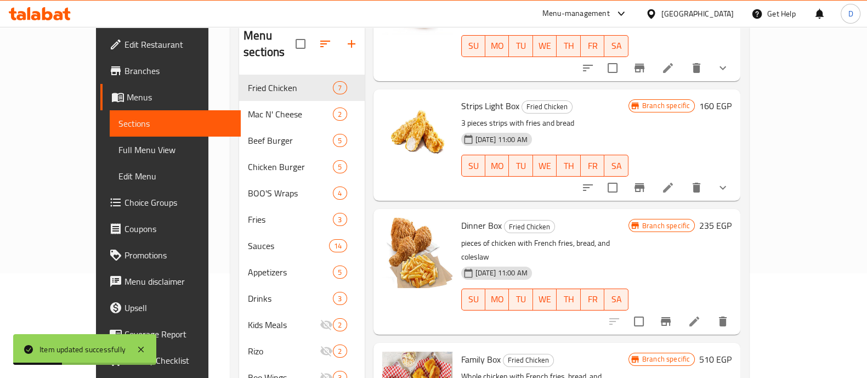
scroll to position [154, 0]
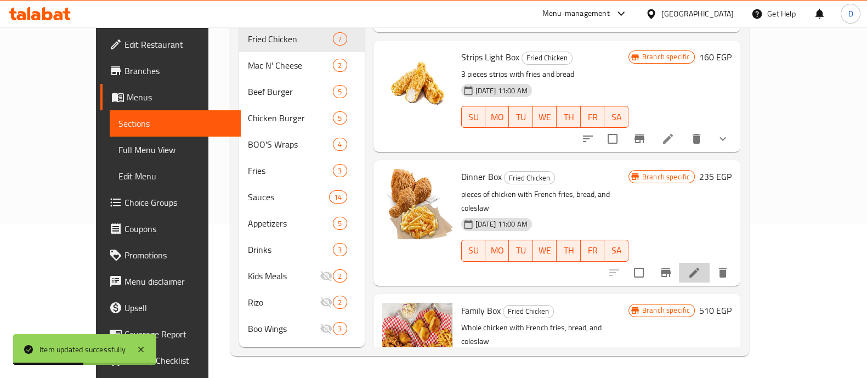
click at [710, 263] on li at bounding box center [694, 273] width 31 height 20
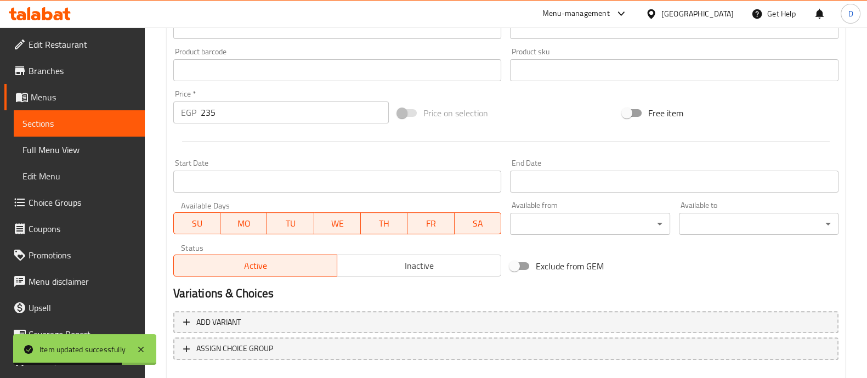
scroll to position [412, 0]
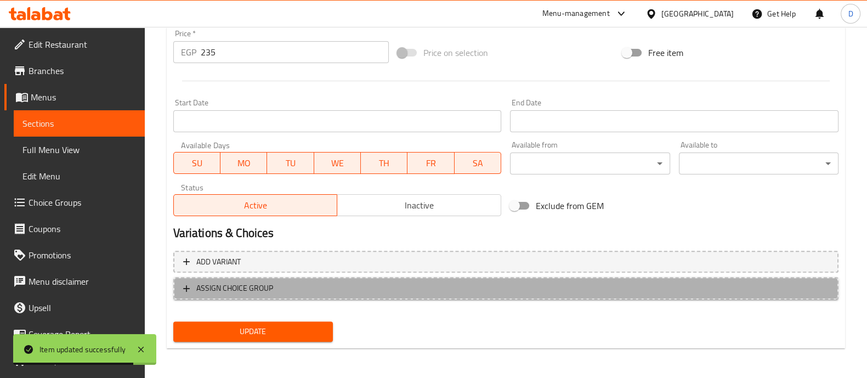
click at [337, 288] on span "ASSIGN CHOICE GROUP" at bounding box center [506, 288] width 646 height 14
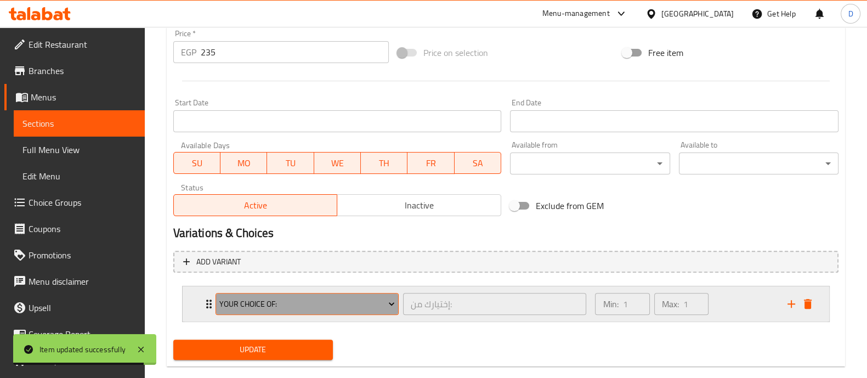
click at [327, 298] on span "Your Choice Of:" at bounding box center [307, 304] width 176 height 14
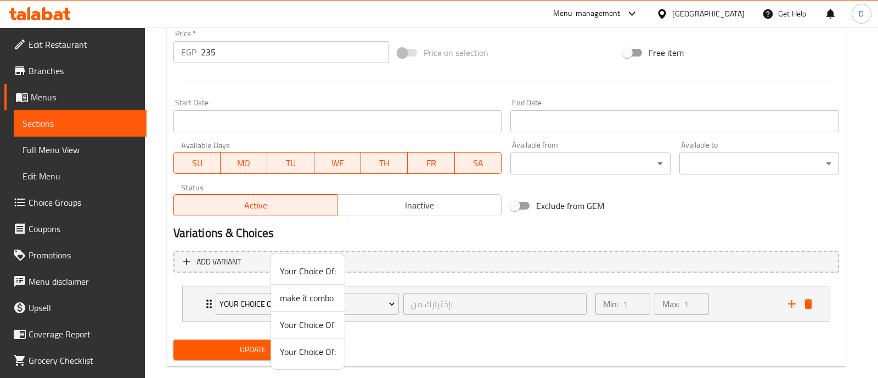
click at [319, 324] on span "Your Choice Of" at bounding box center [308, 324] width 56 height 13
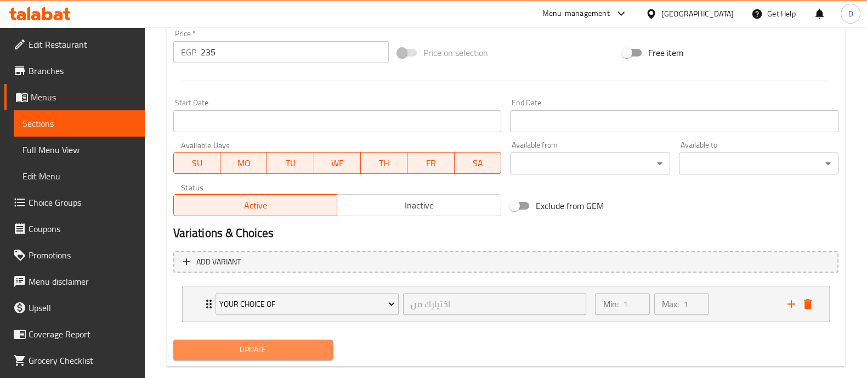
click at [318, 343] on span "Update" at bounding box center [253, 350] width 142 height 14
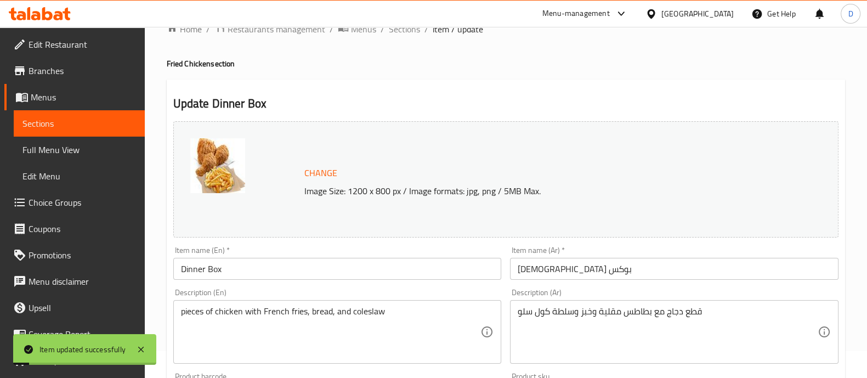
scroll to position [0, 0]
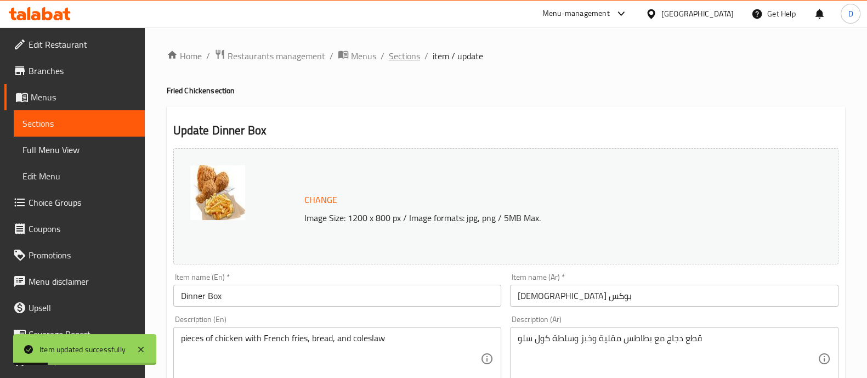
click at [398, 58] on span "Sections" at bounding box center [404, 55] width 31 height 13
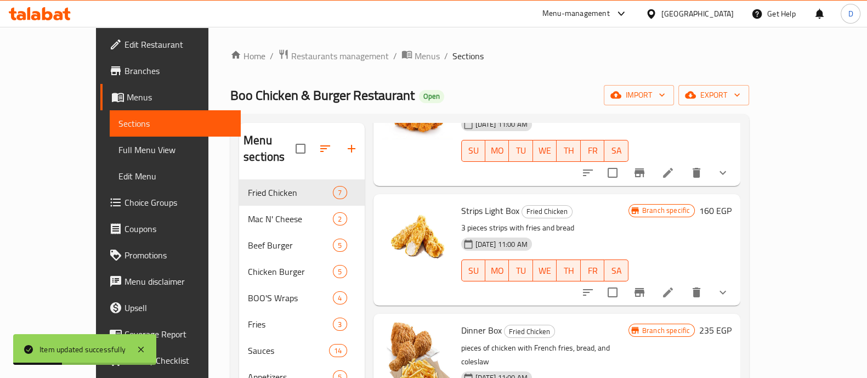
scroll to position [154, 0]
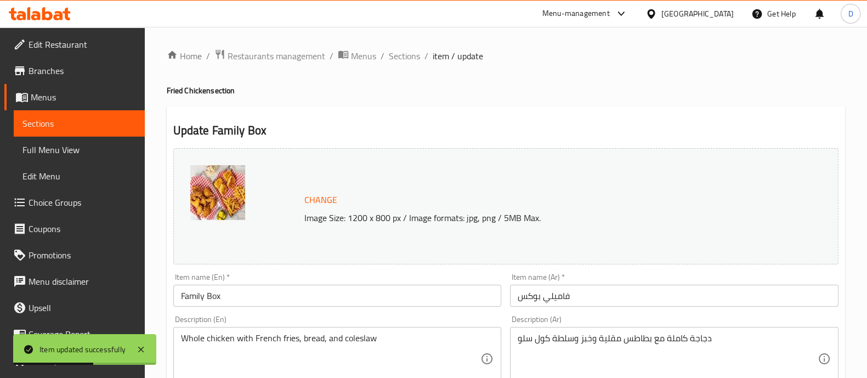
scroll to position [412, 0]
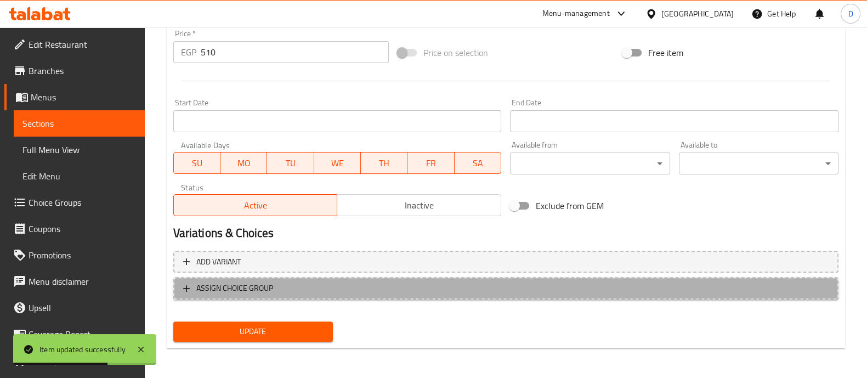
click at [368, 288] on span "ASSIGN CHOICE GROUP" at bounding box center [506, 288] width 646 height 14
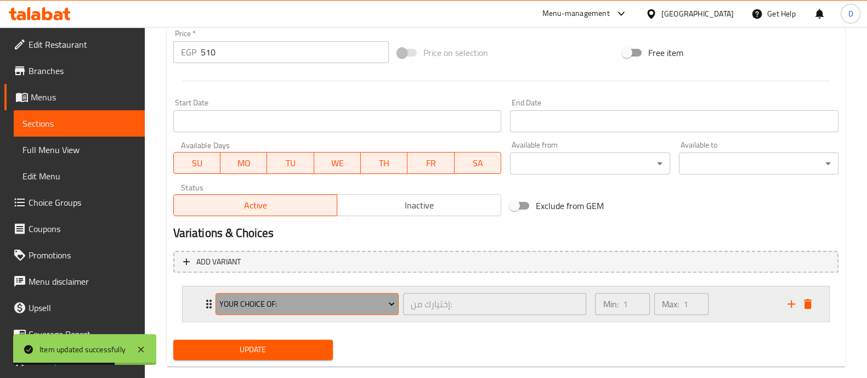
click at [324, 304] on span "Your Choice Of:" at bounding box center [307, 304] width 176 height 14
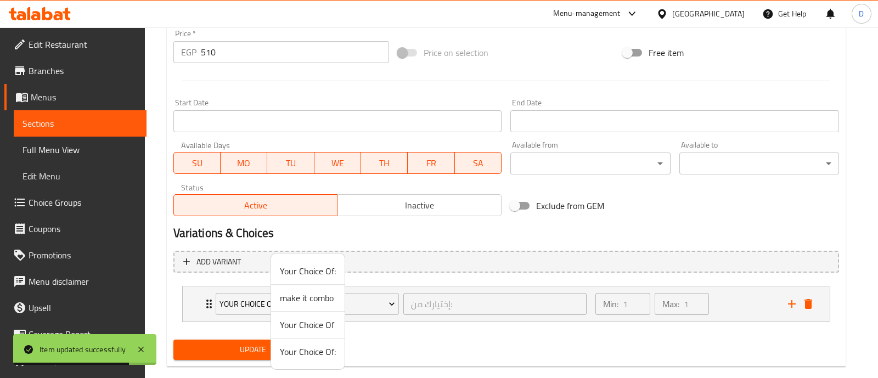
click at [308, 322] on span "Your Choice Of" at bounding box center [308, 324] width 56 height 13
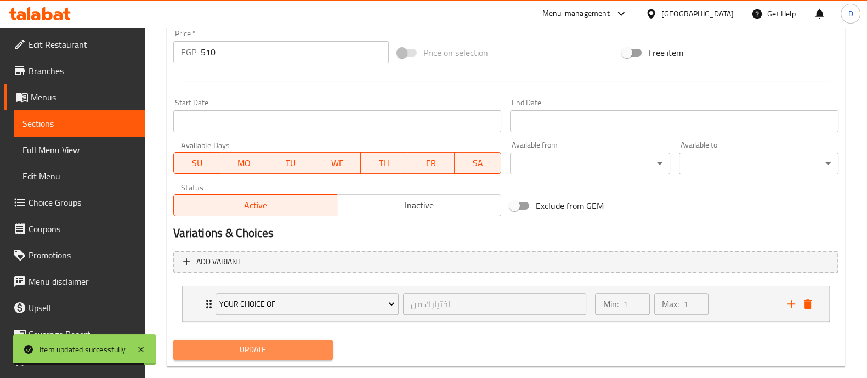
click at [296, 352] on span "Update" at bounding box center [253, 350] width 142 height 14
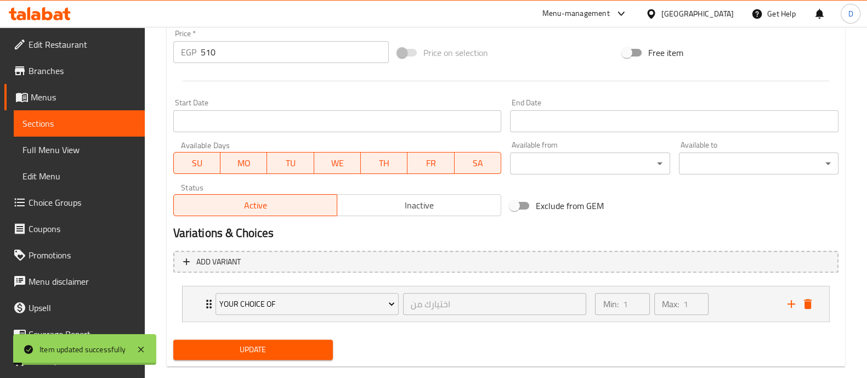
scroll to position [0, 0]
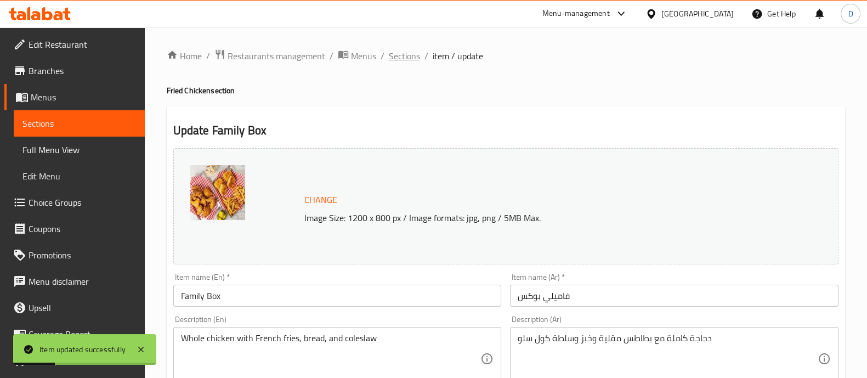
click at [403, 54] on span "Sections" at bounding box center [404, 55] width 31 height 13
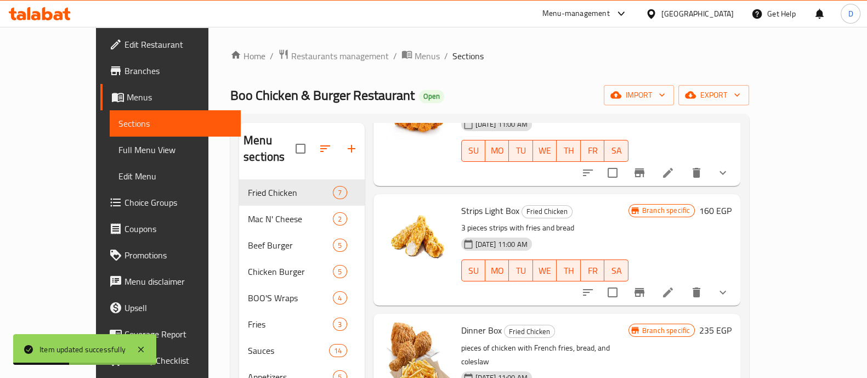
scroll to position [154, 0]
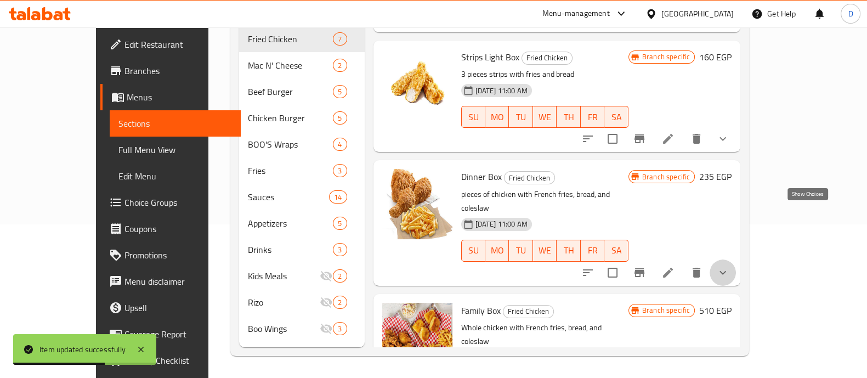
click at [730, 266] on icon "show more" at bounding box center [723, 272] width 13 height 13
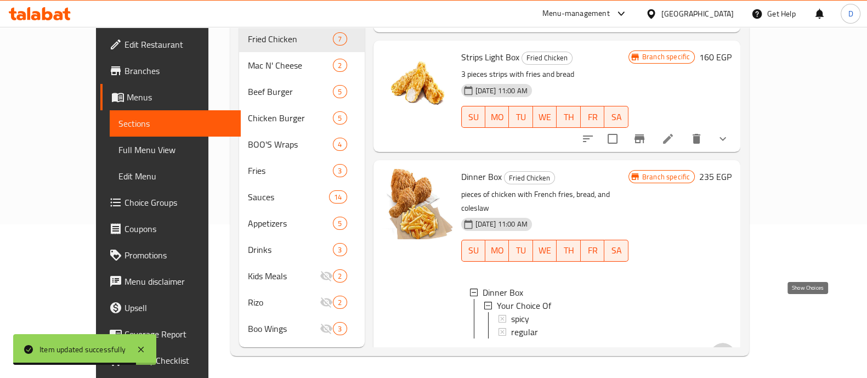
click at [730, 350] on icon "show more" at bounding box center [723, 356] width 13 height 13
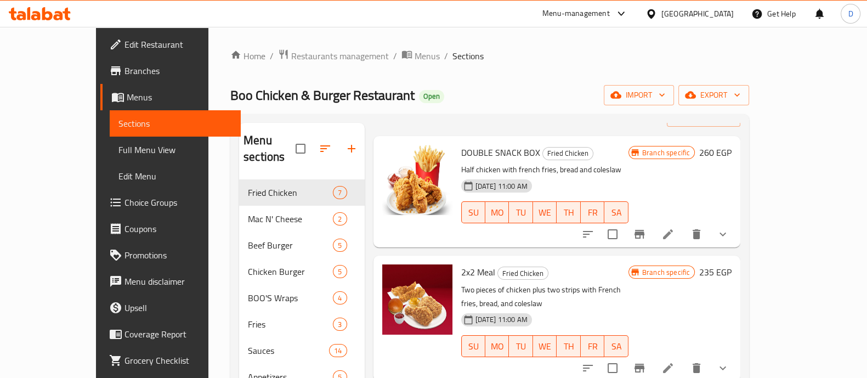
scroll to position [42, 0]
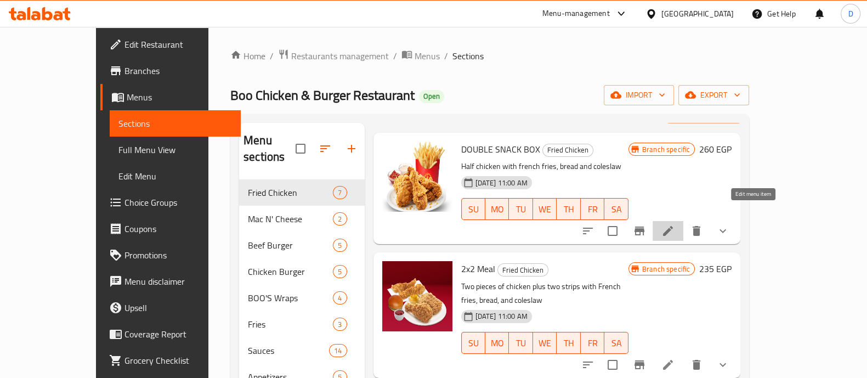
click at [675, 224] on icon at bounding box center [668, 230] width 13 height 13
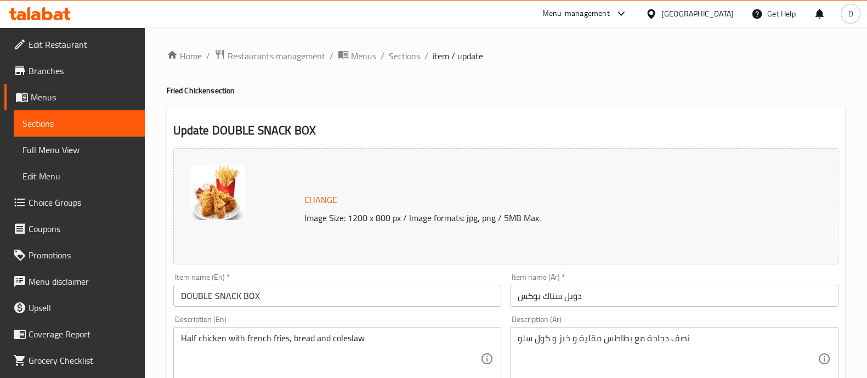
scroll to position [75, 0]
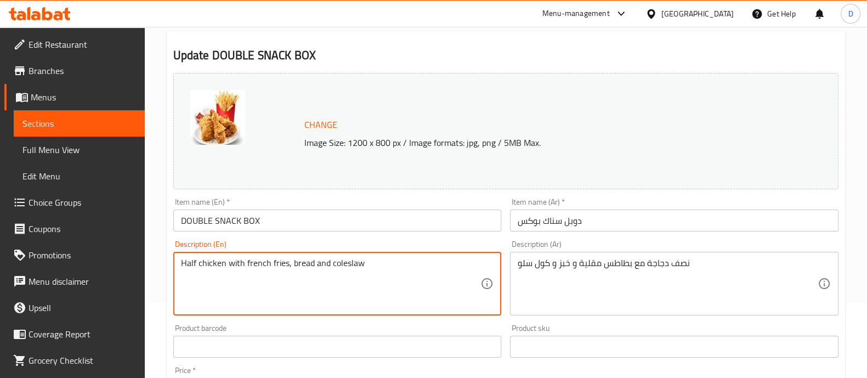
drag, startPoint x: 195, startPoint y: 263, endPoint x: 167, endPoint y: 263, distance: 27.4
type textarea "4pcs of chicken with french fries, bread and coleslaw"
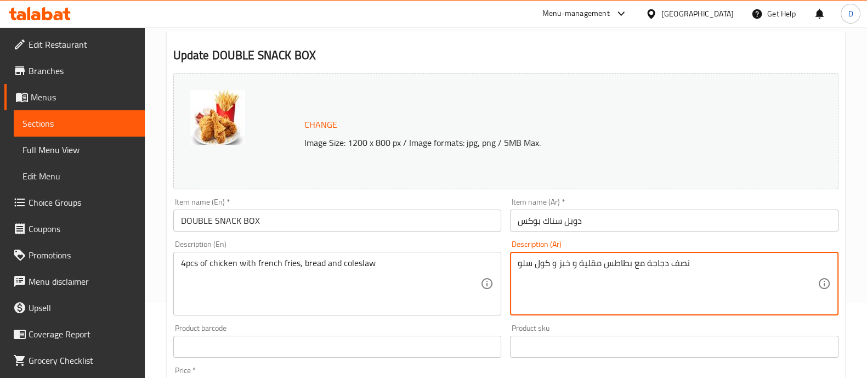
drag, startPoint x: 691, startPoint y: 263, endPoint x: 649, endPoint y: 261, distance: 42.3
type textarea "4 قطع مع بطاطس مقلية و خبز و كول سلو"
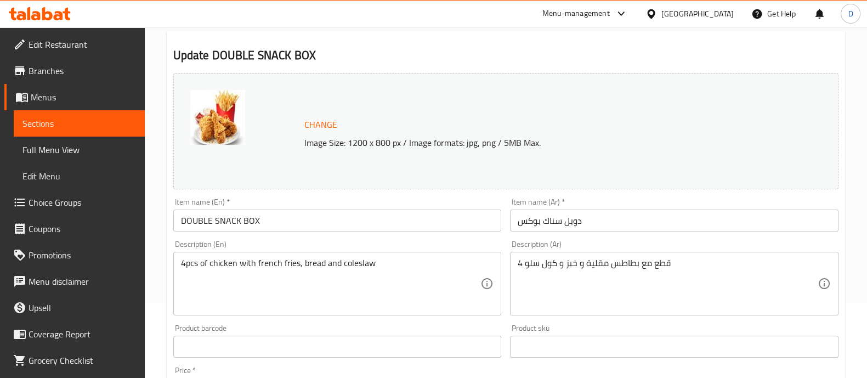
click at [492, 245] on div "Description (En) 4pcs of chicken with french fries, bread and coleslaw Descript…" at bounding box center [337, 277] width 329 height 75
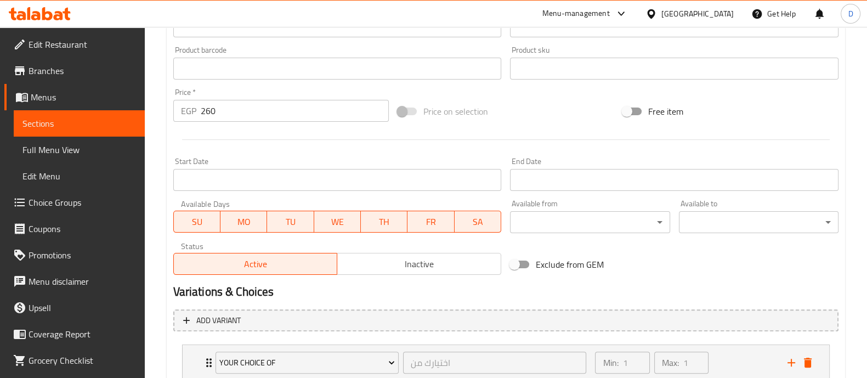
scroll to position [430, 0]
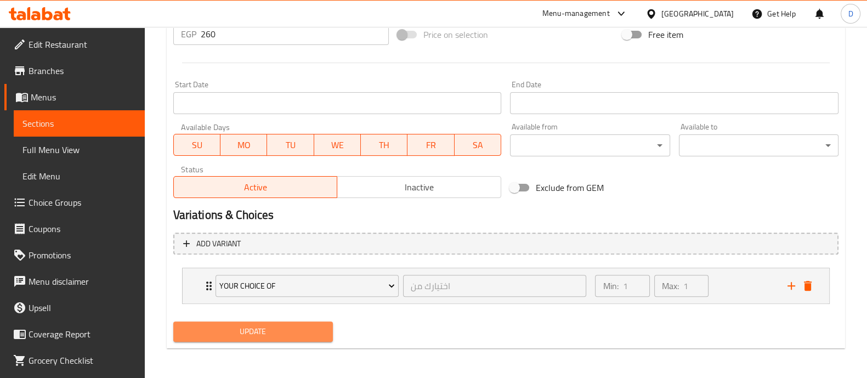
click at [278, 327] on span "Update" at bounding box center [253, 332] width 142 height 14
click at [301, 325] on span "Update" at bounding box center [253, 332] width 142 height 14
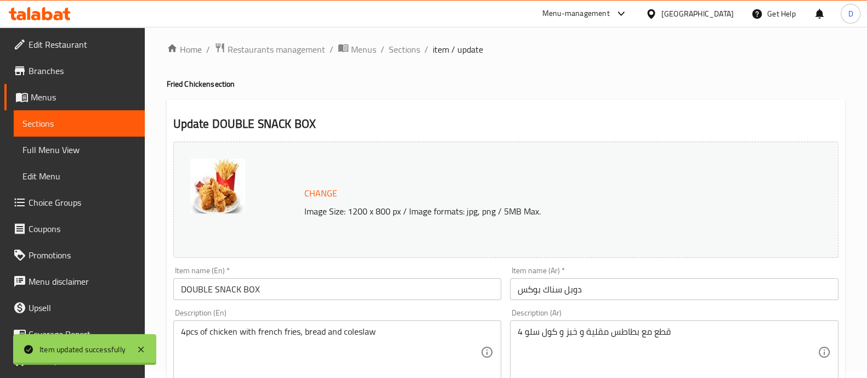
scroll to position [0, 0]
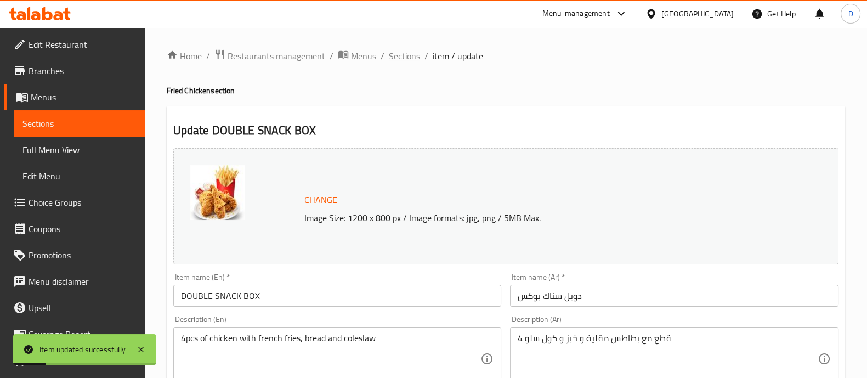
click at [399, 60] on span "Sections" at bounding box center [404, 55] width 31 height 13
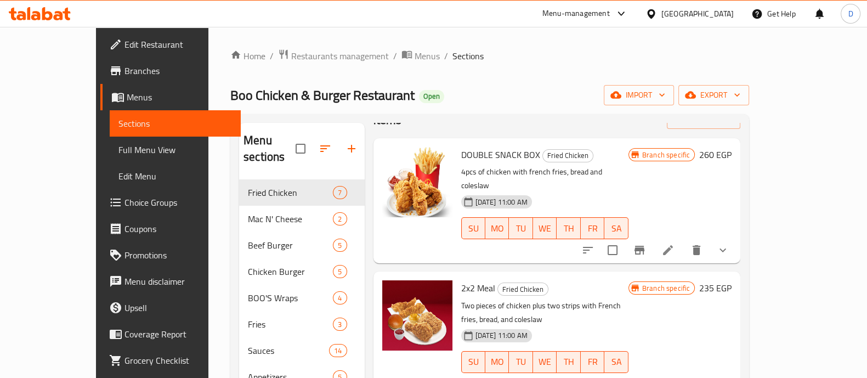
scroll to position [39, 0]
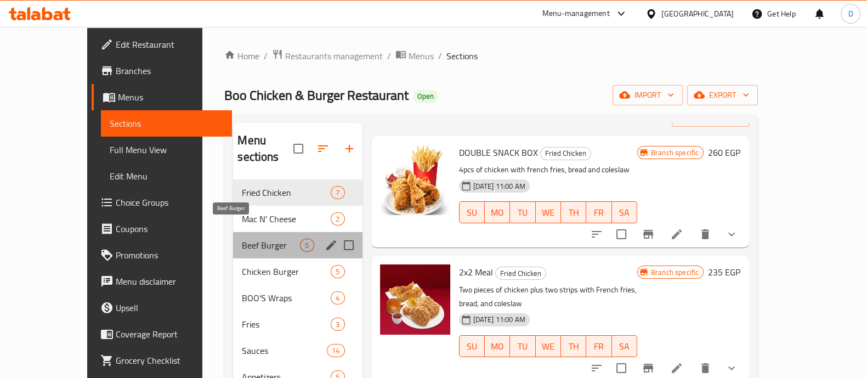
click at [249, 239] on span "Beef Burger" at bounding box center [271, 245] width 58 height 13
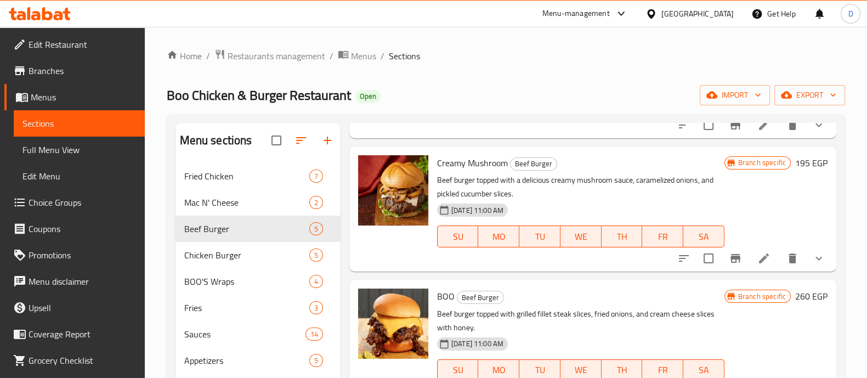
scroll to position [267, 0]
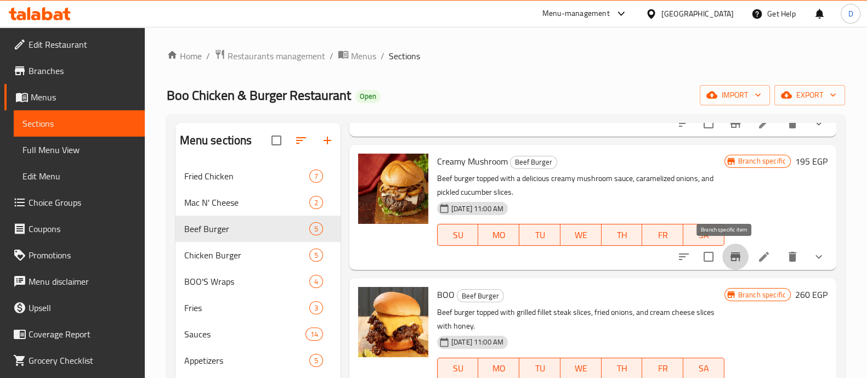
click at [731, 253] on icon "Branch-specific-item" at bounding box center [735, 256] width 13 height 13
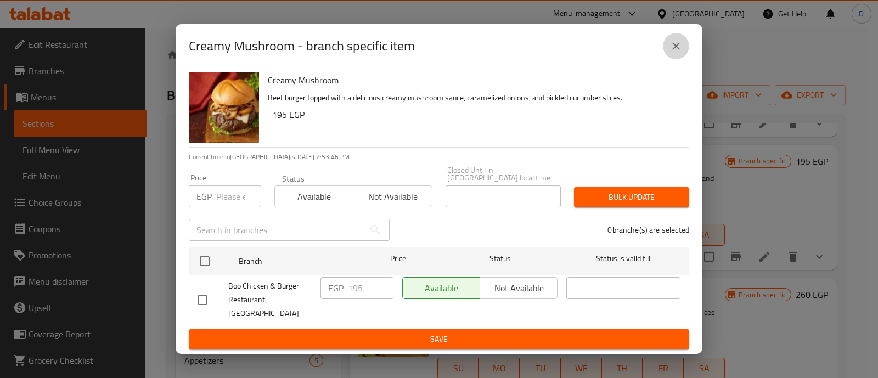
click at [685, 50] on button "close" at bounding box center [676, 46] width 26 height 26
